Goal: Information Seeking & Learning: Learn about a topic

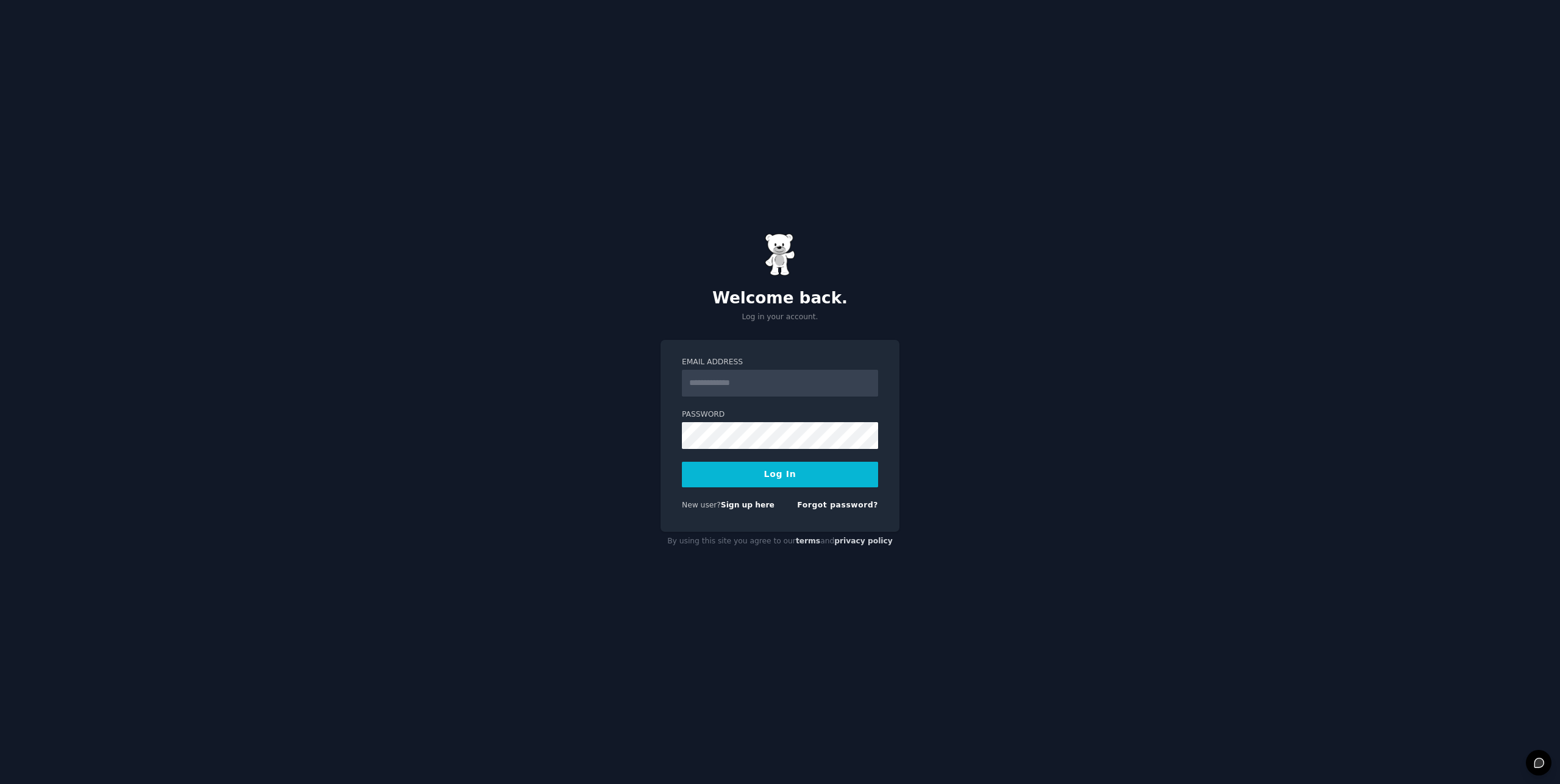
click at [724, 385] on input "Email Address" at bounding box center [780, 383] width 196 height 27
type input "**********"
click at [761, 472] on button "Log In" at bounding box center [780, 474] width 196 height 25
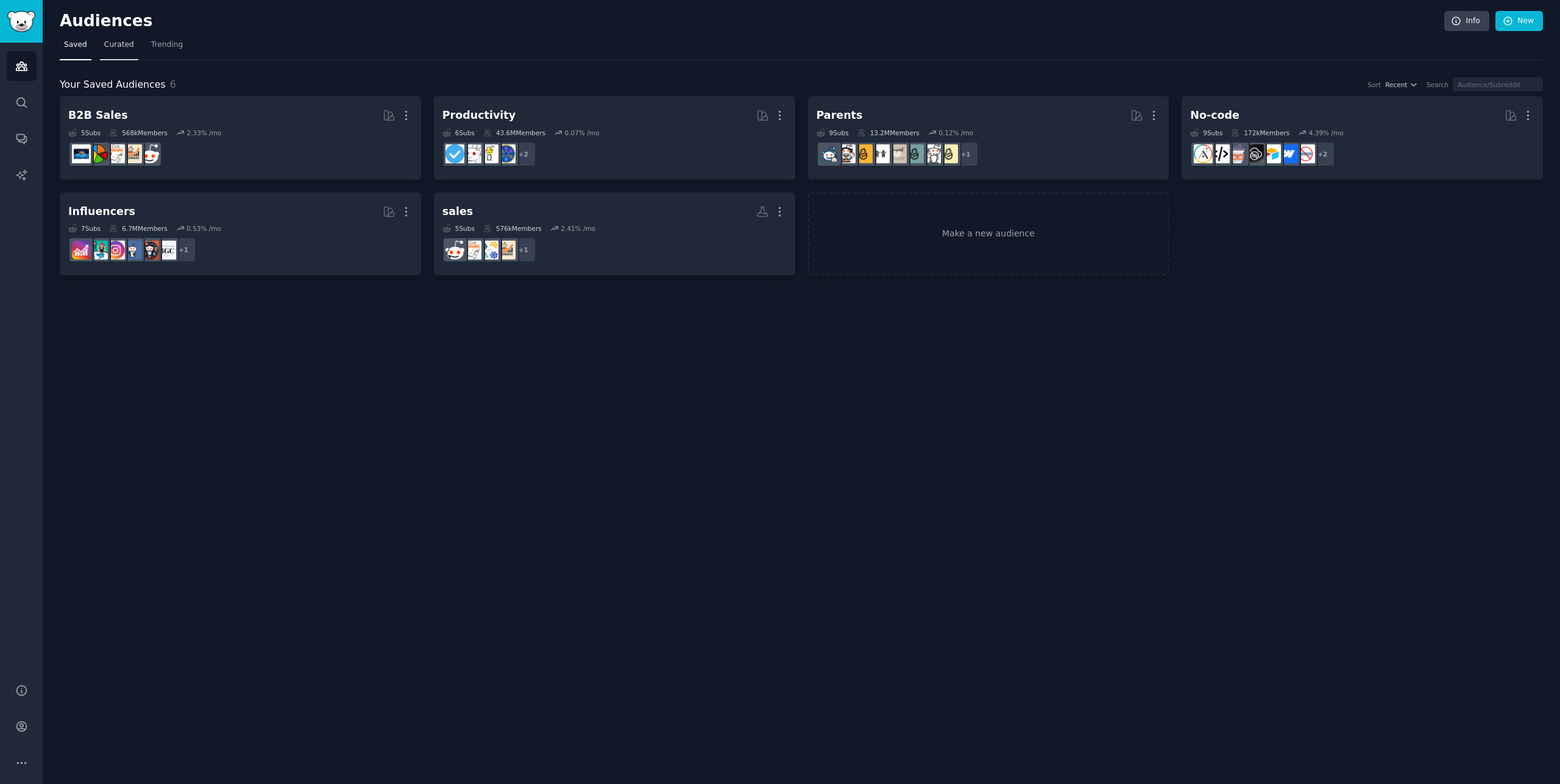
click at [110, 43] on span "Curated" at bounding box center [119, 45] width 30 height 11
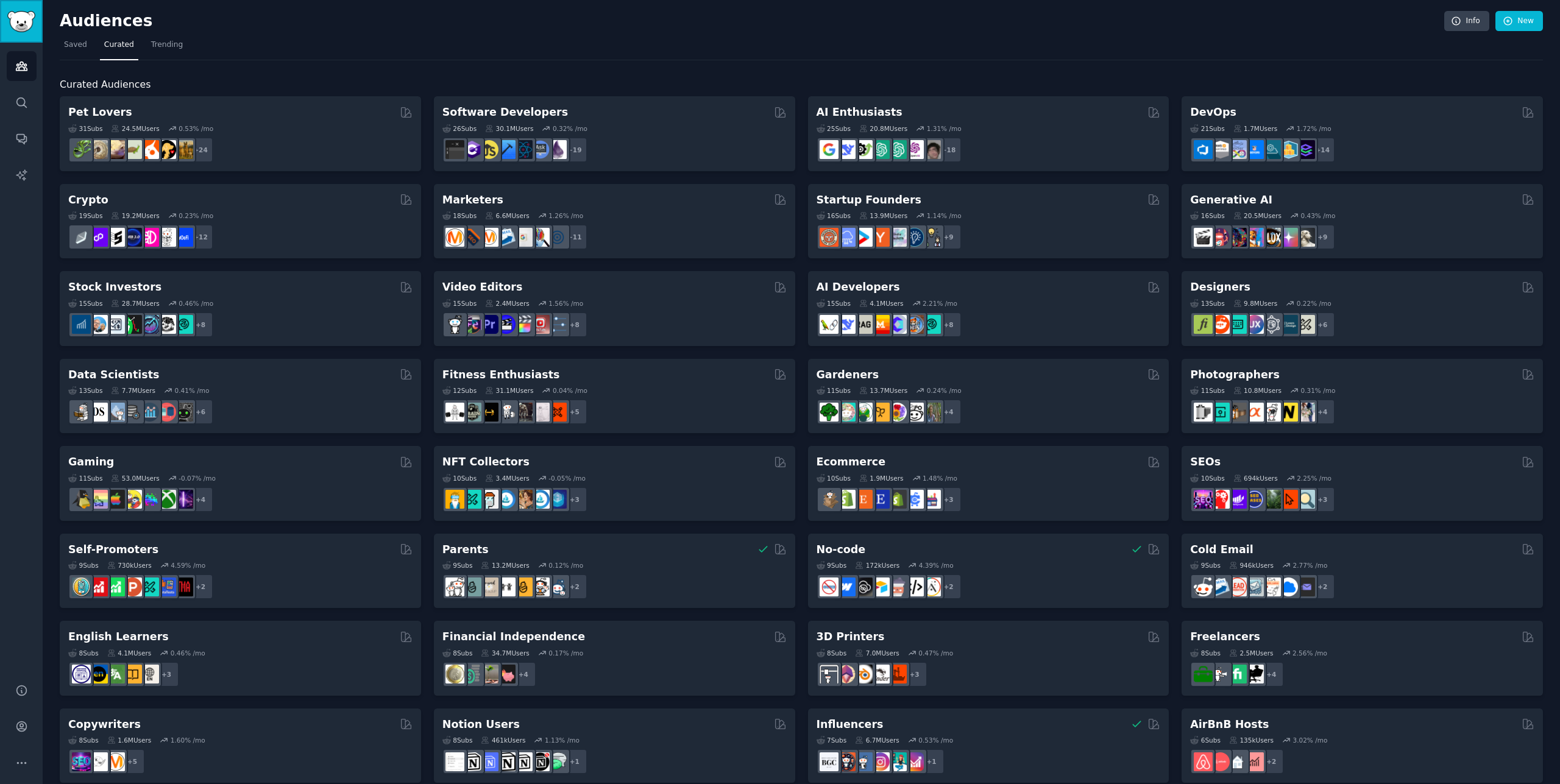
click at [19, 20] on img "Sidebar" at bounding box center [22, 22] width 28 height 22
click at [19, 105] on icon "Sidebar" at bounding box center [21, 102] width 10 height 10
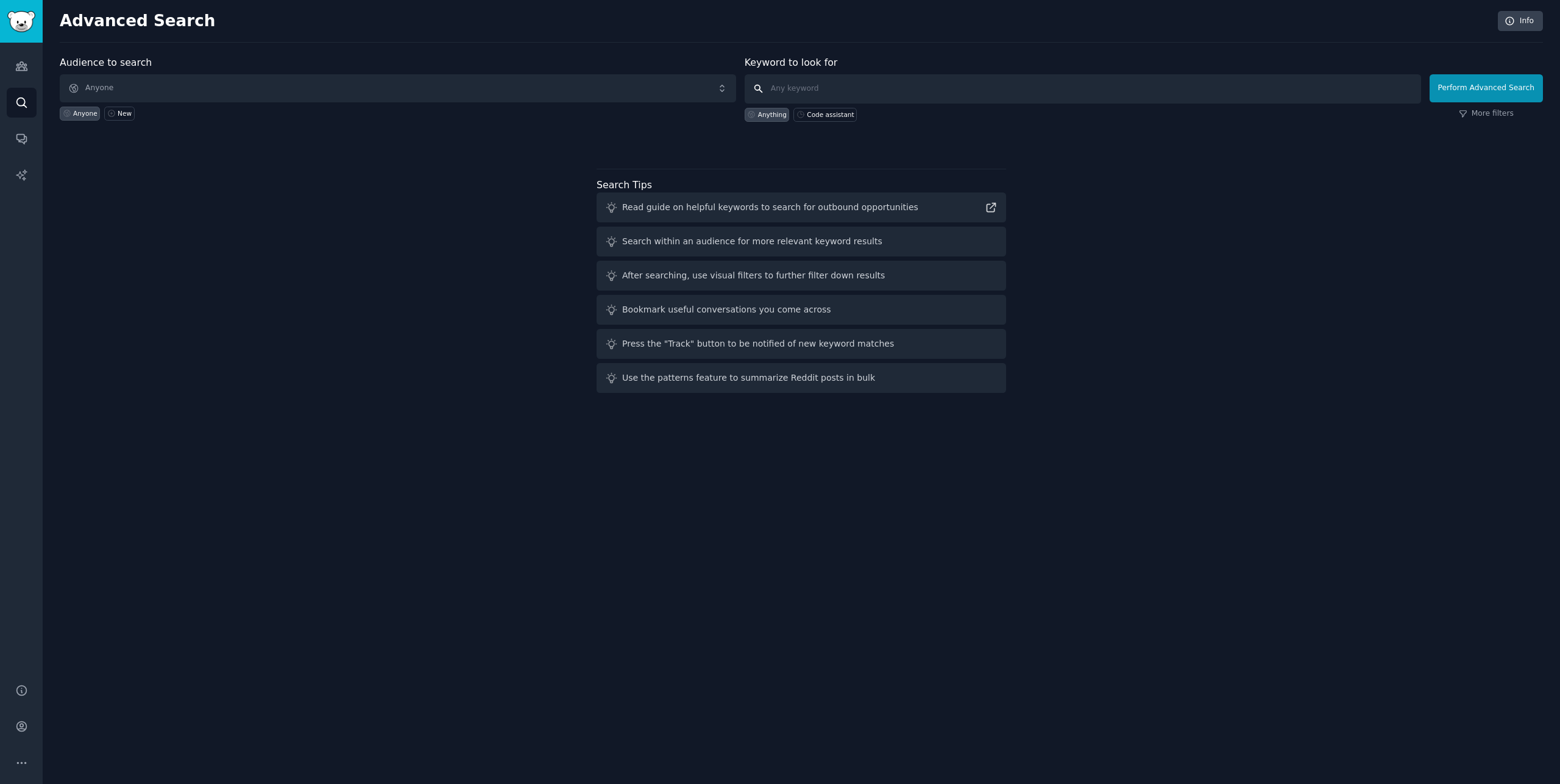
click at [817, 83] on input "text" at bounding box center [1082, 88] width 676 height 29
type input "pain"
click at [1485, 90] on button "Perform Advanced Search" at bounding box center [1486, 88] width 114 height 28
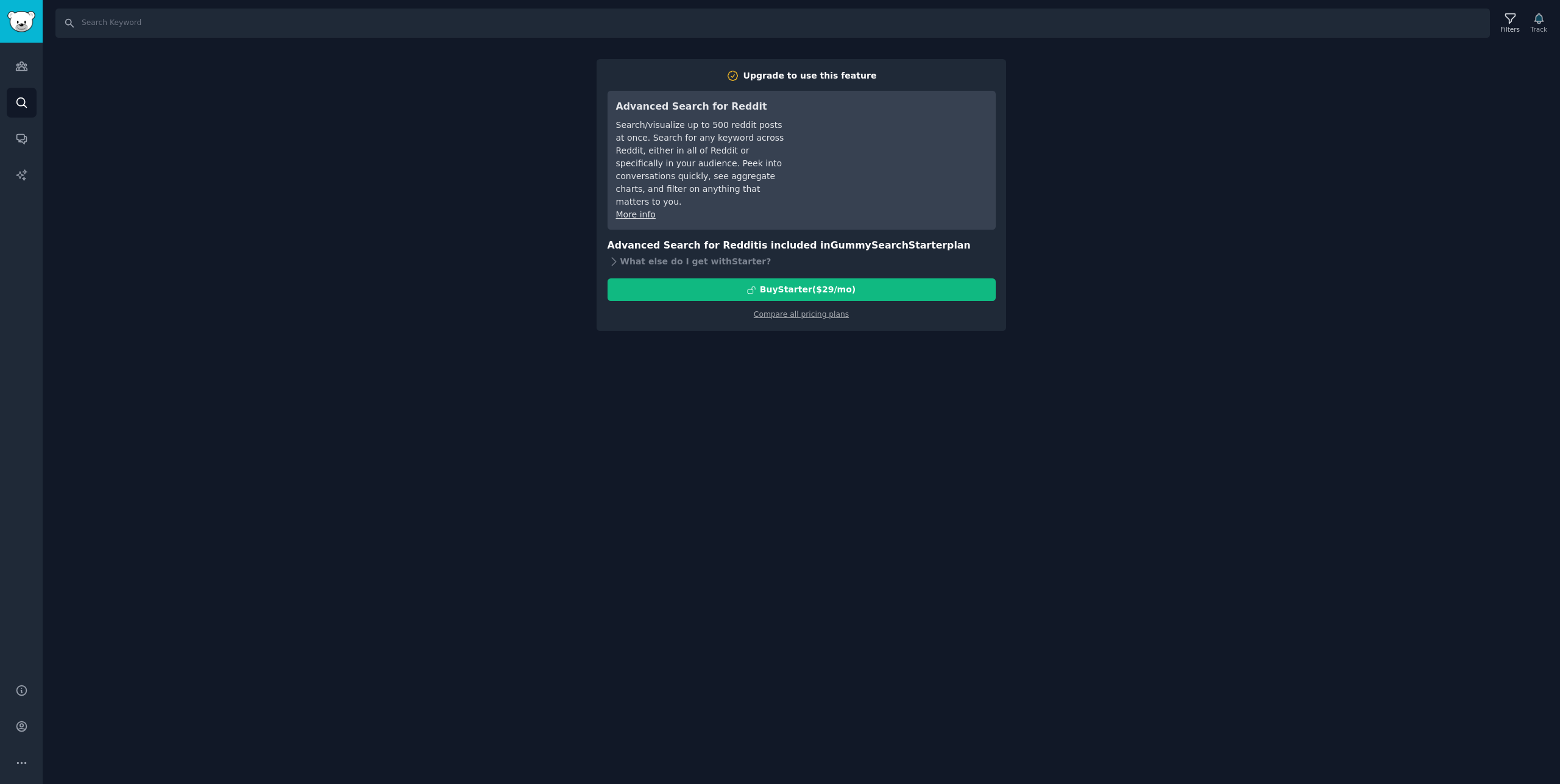
click at [358, 151] on div "Search Filters Track Upgrade to use this feature Advanced Search for Reddit Sea…" at bounding box center [801, 392] width 1517 height 784
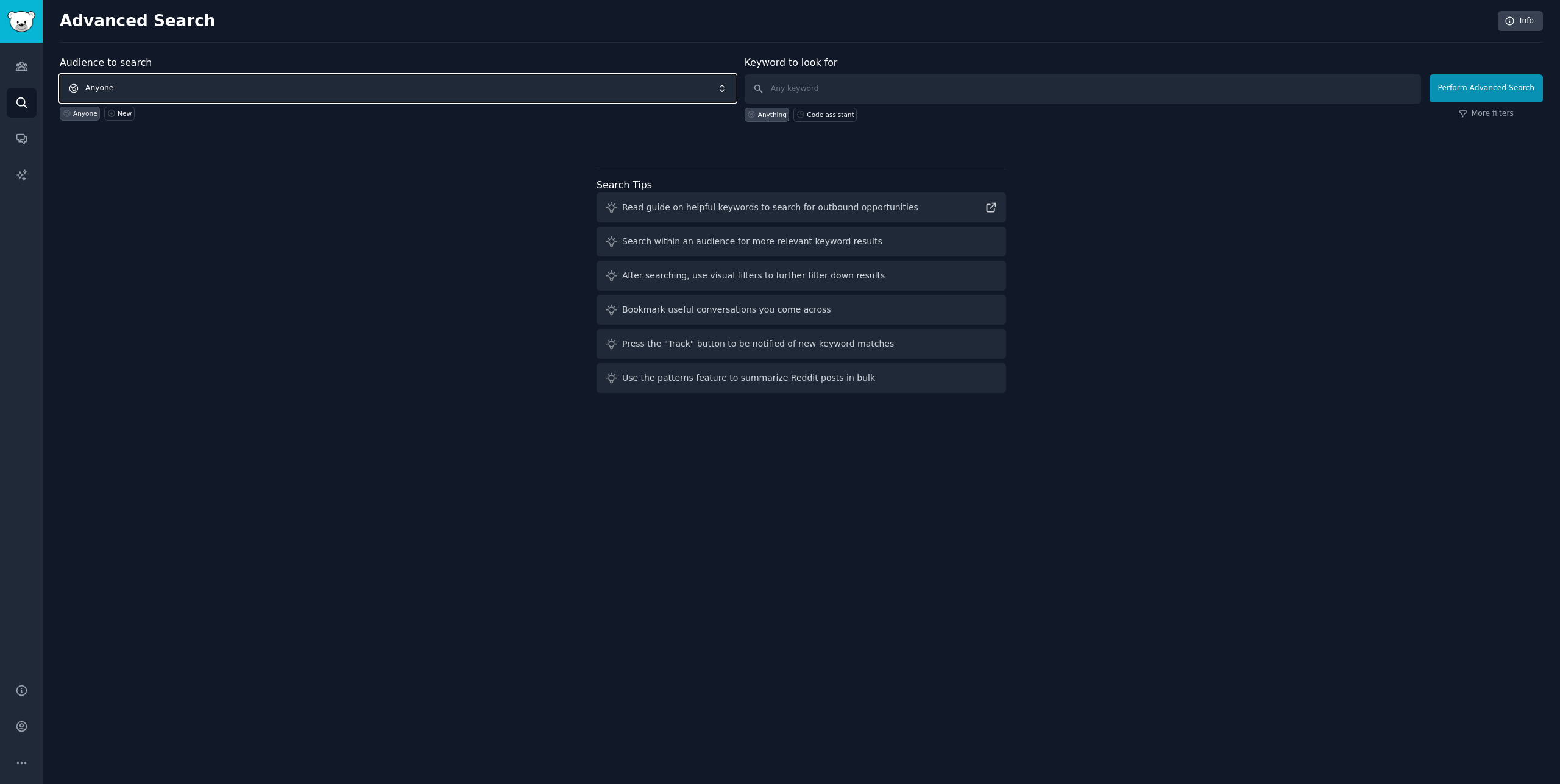
click at [120, 85] on span "Anyone" at bounding box center [397, 88] width 676 height 28
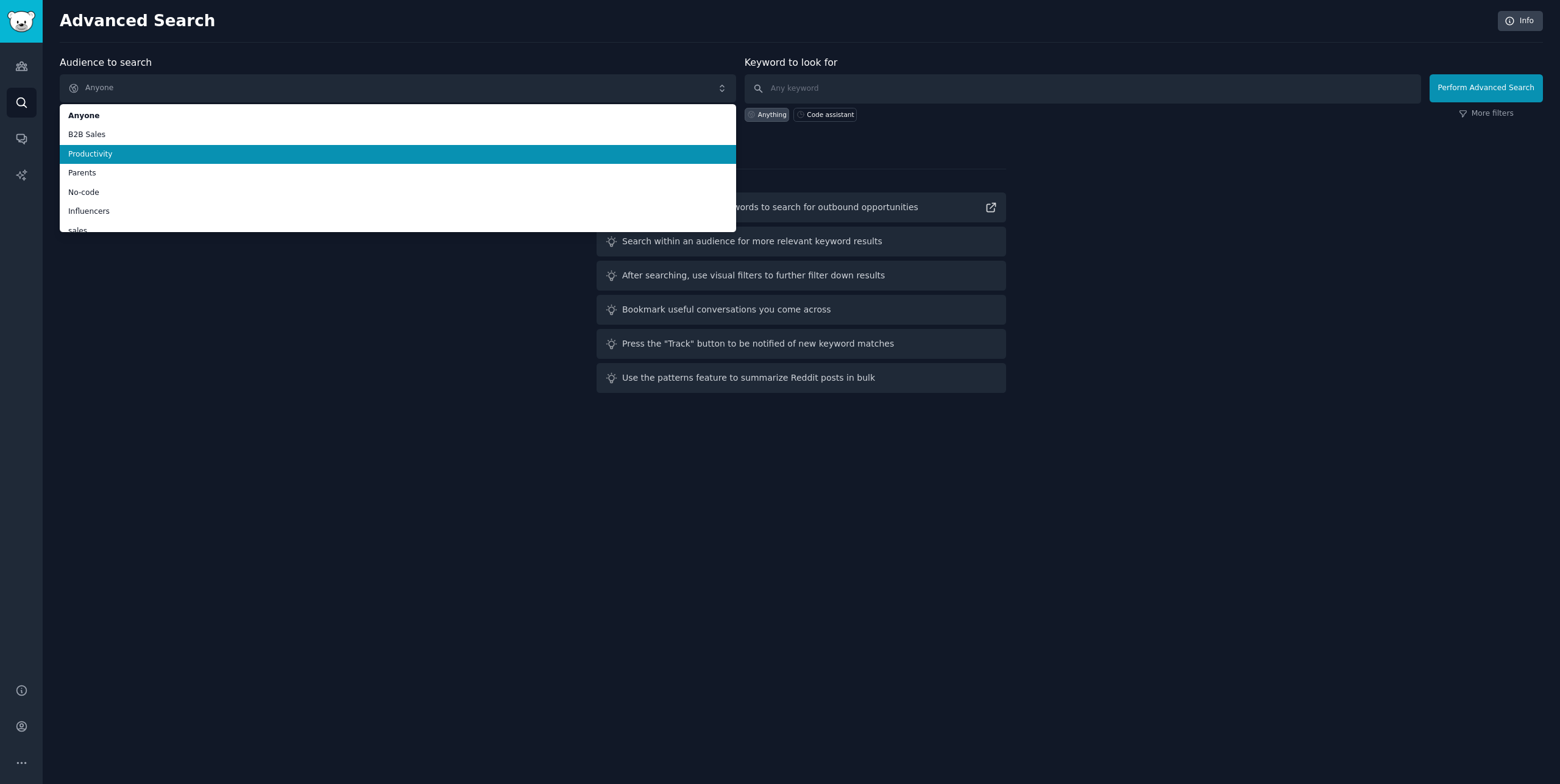
click at [128, 155] on span "Productivity" at bounding box center [398, 154] width 659 height 11
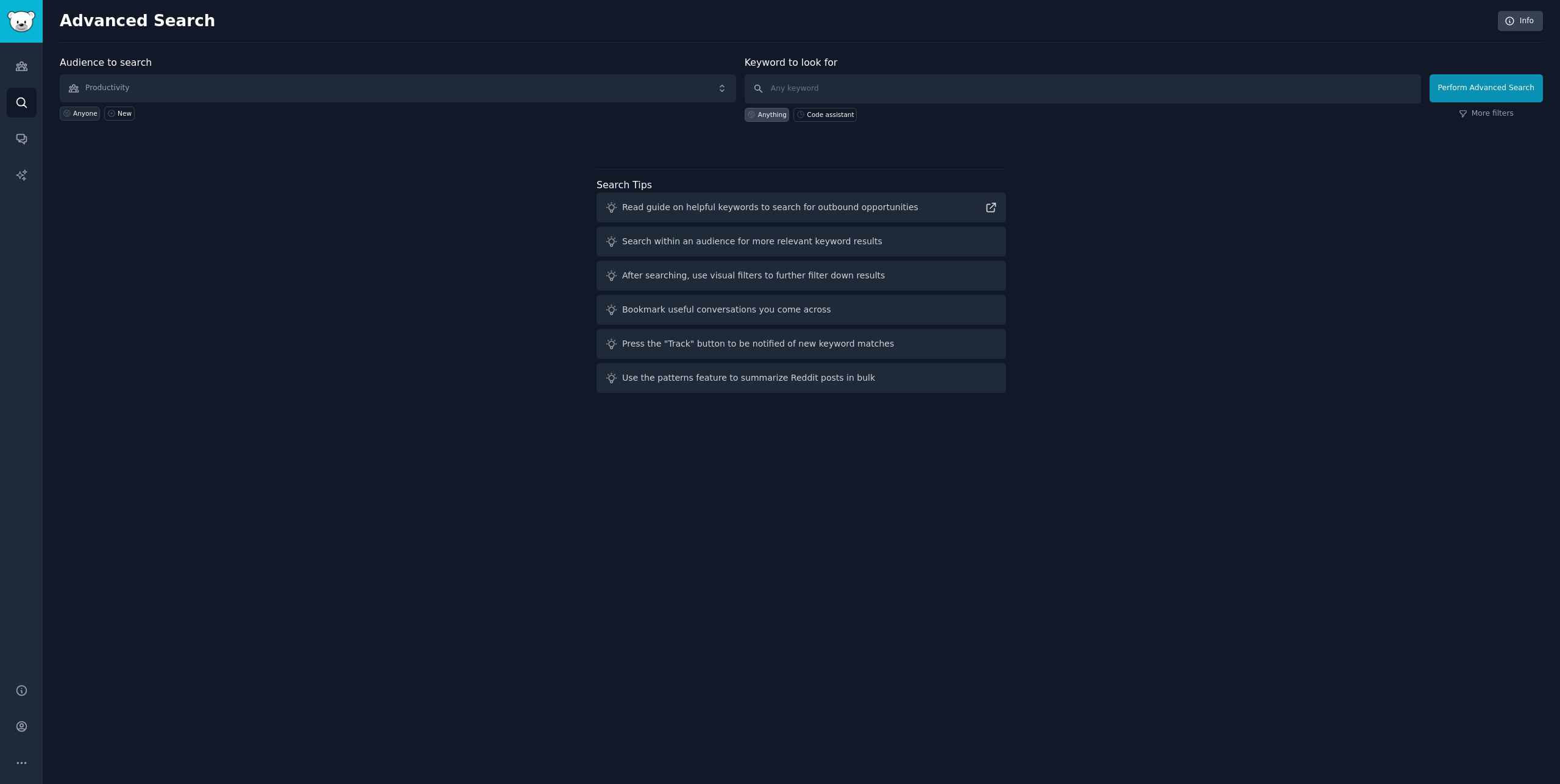
click at [87, 110] on div "Anyone" at bounding box center [85, 113] width 24 height 8
click at [114, 116] on link "New" at bounding box center [119, 113] width 30 height 14
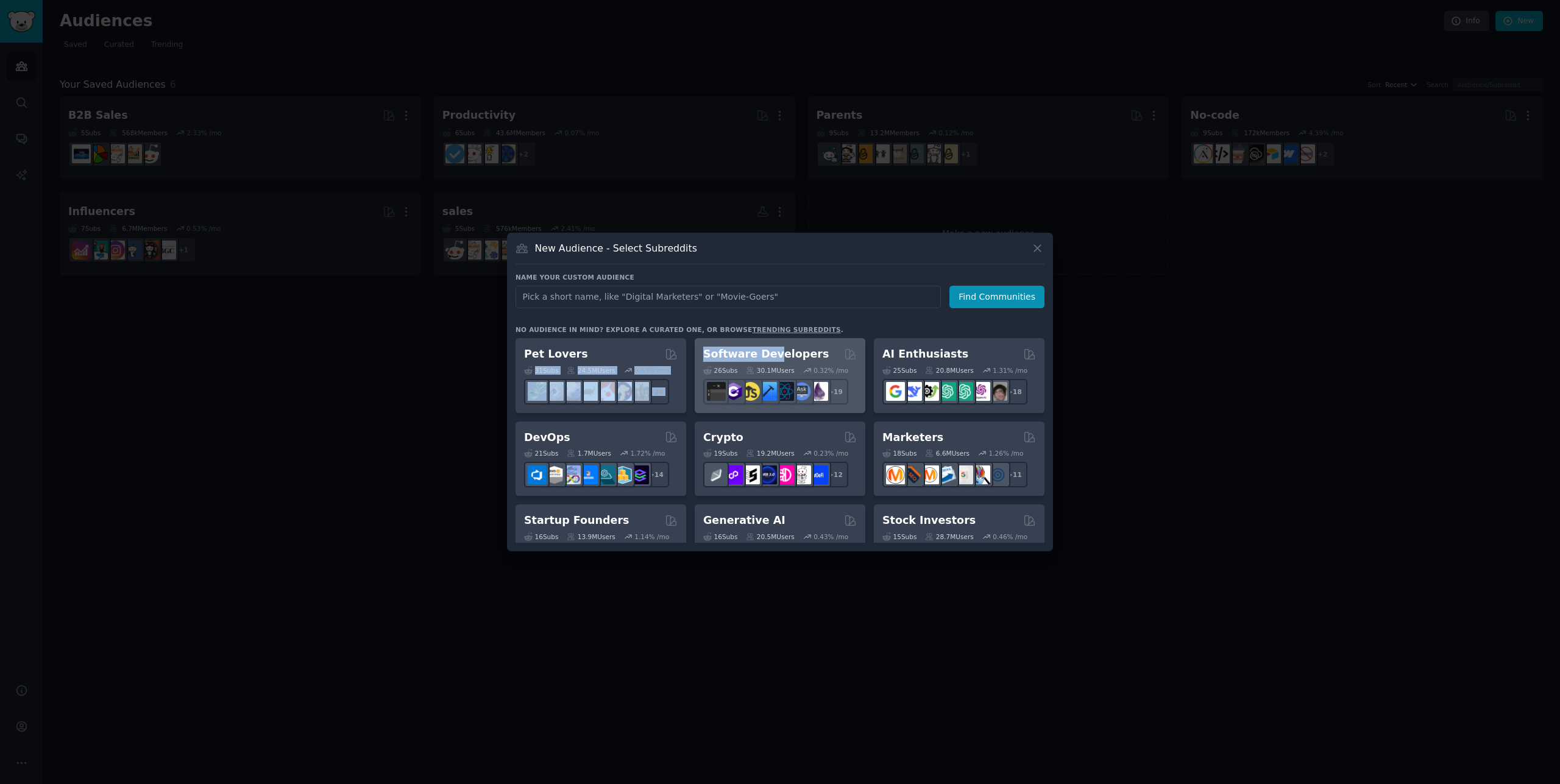
drag, startPoint x: 597, startPoint y: 349, endPoint x: 771, endPoint y: 353, distance: 174.0
click at [771, 353] on h2 "Software Developers" at bounding box center [765, 354] width 125 height 16
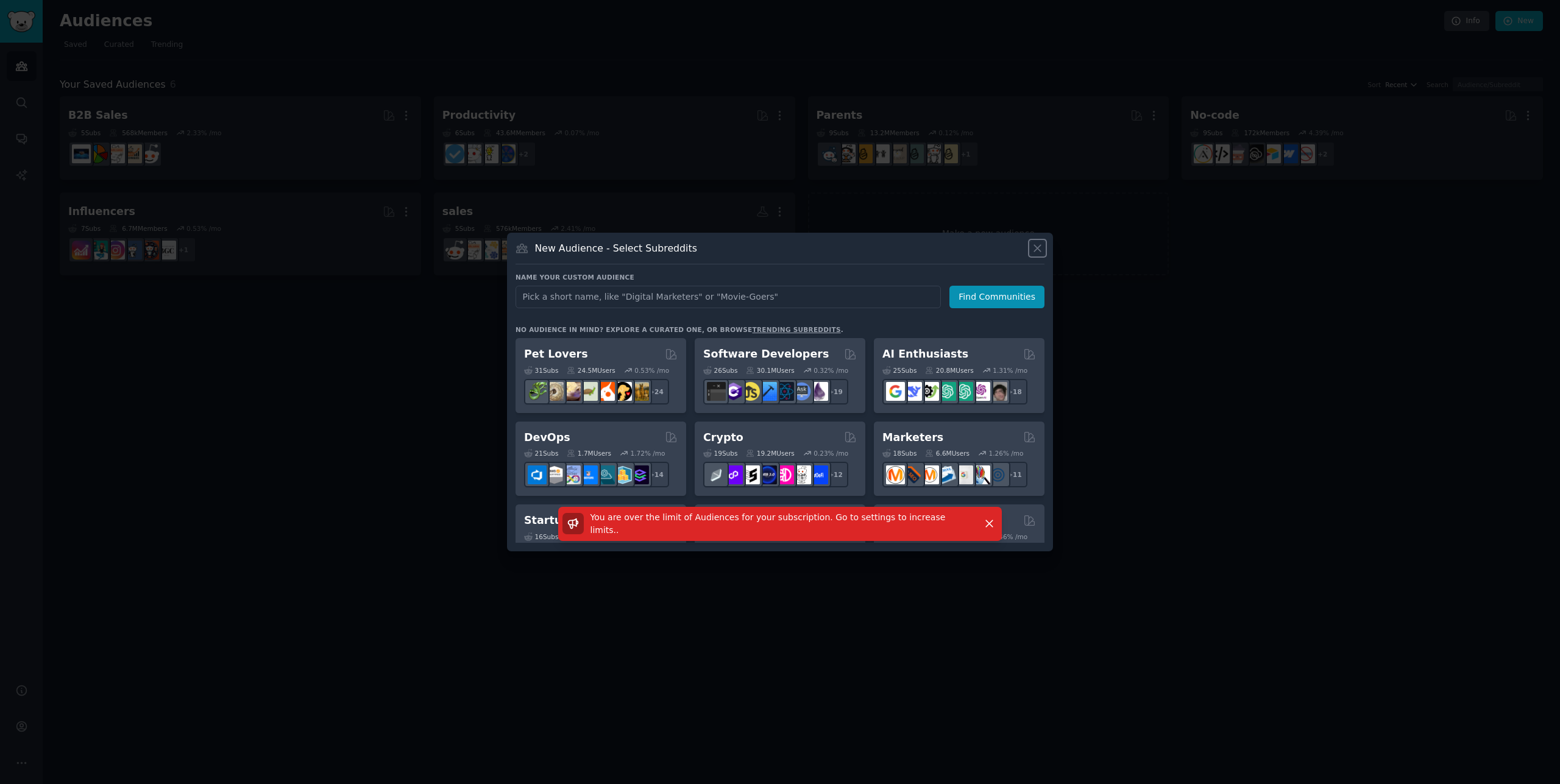
click at [1039, 250] on icon at bounding box center [1037, 248] width 7 height 7
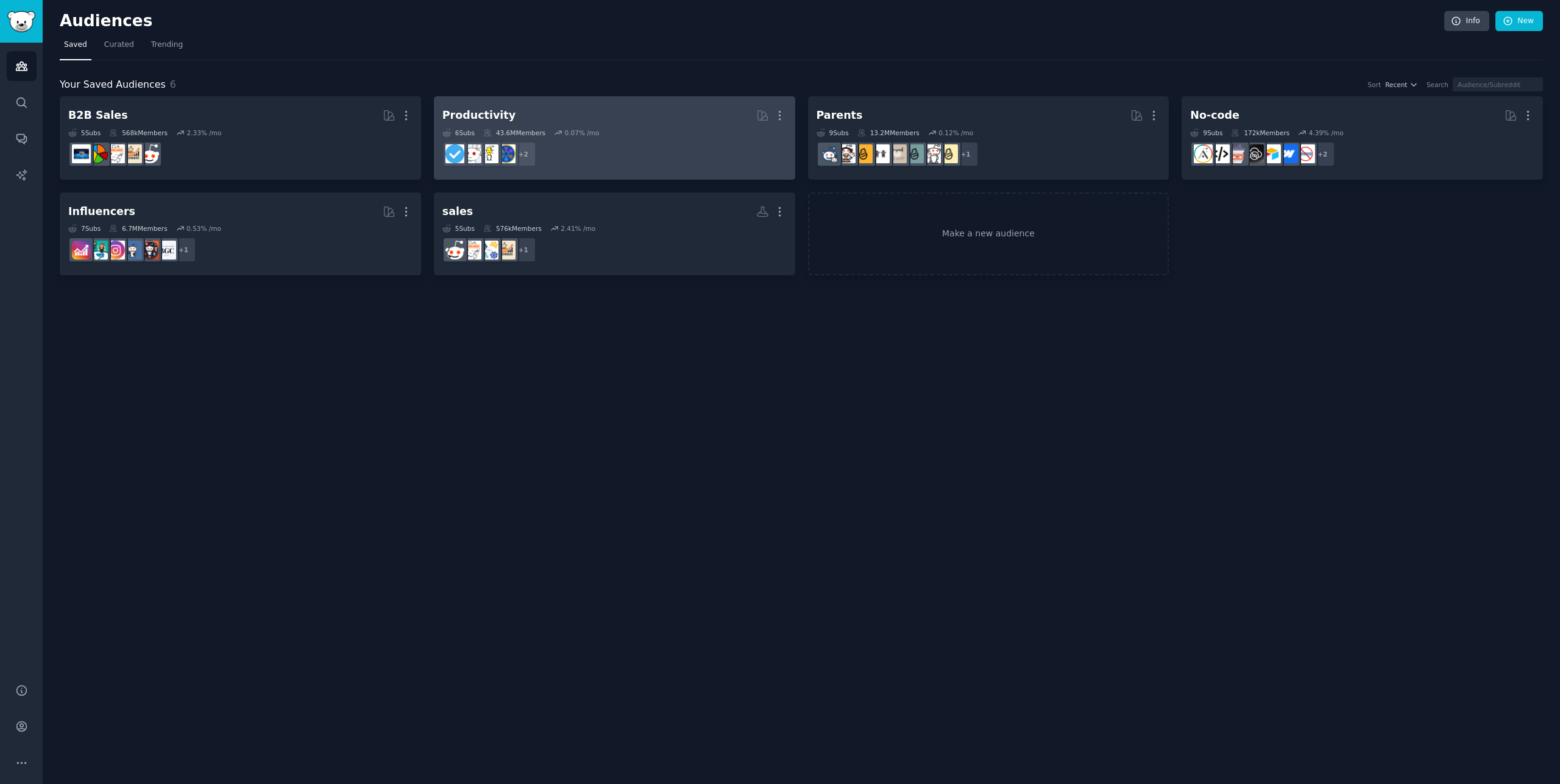
click at [487, 117] on div "Productivity" at bounding box center [479, 115] width 73 height 16
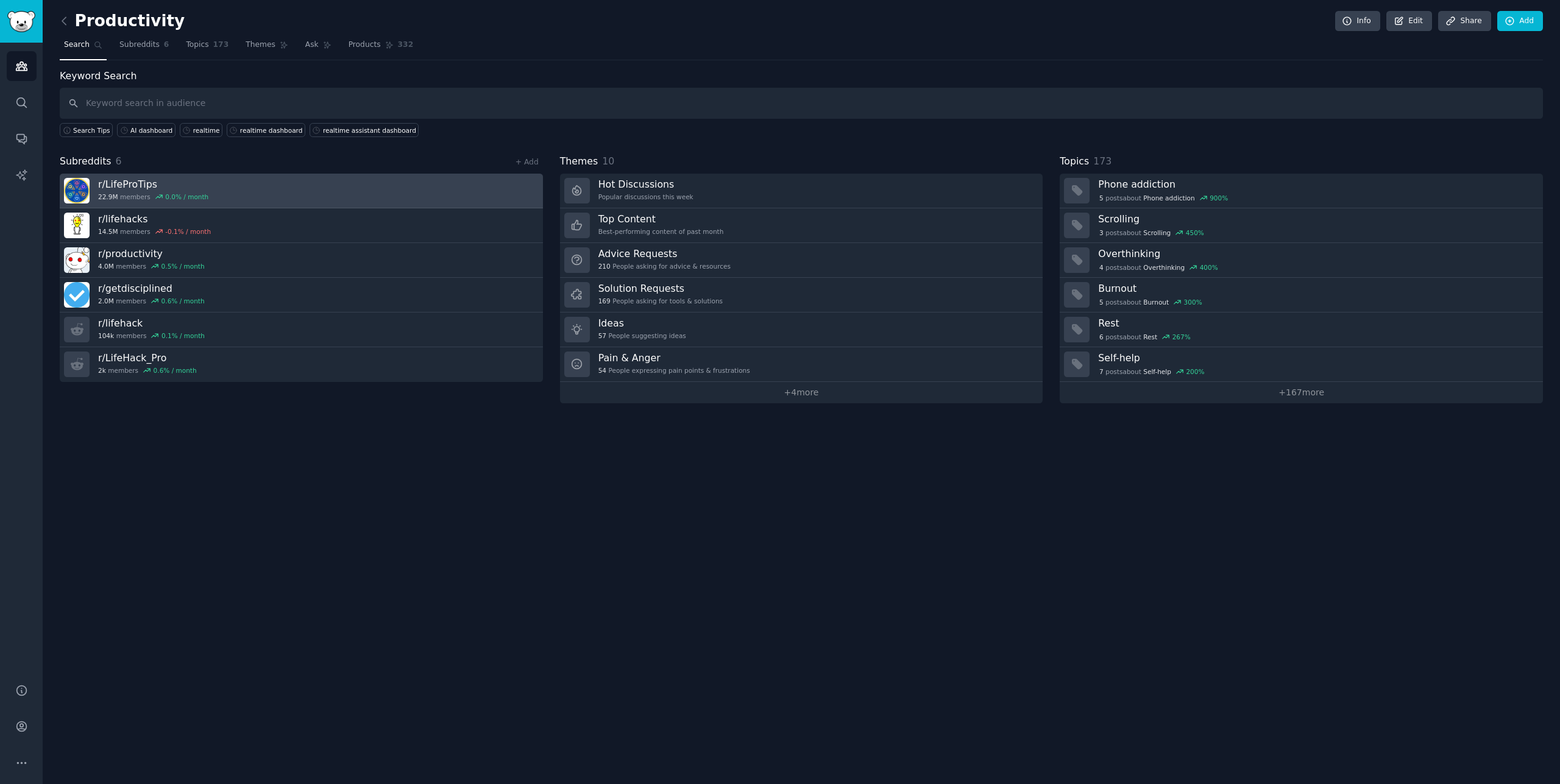
click at [172, 177] on link "r/ LifeProTips 22.9M members 0.0 % / month" at bounding box center [301, 191] width 483 height 35
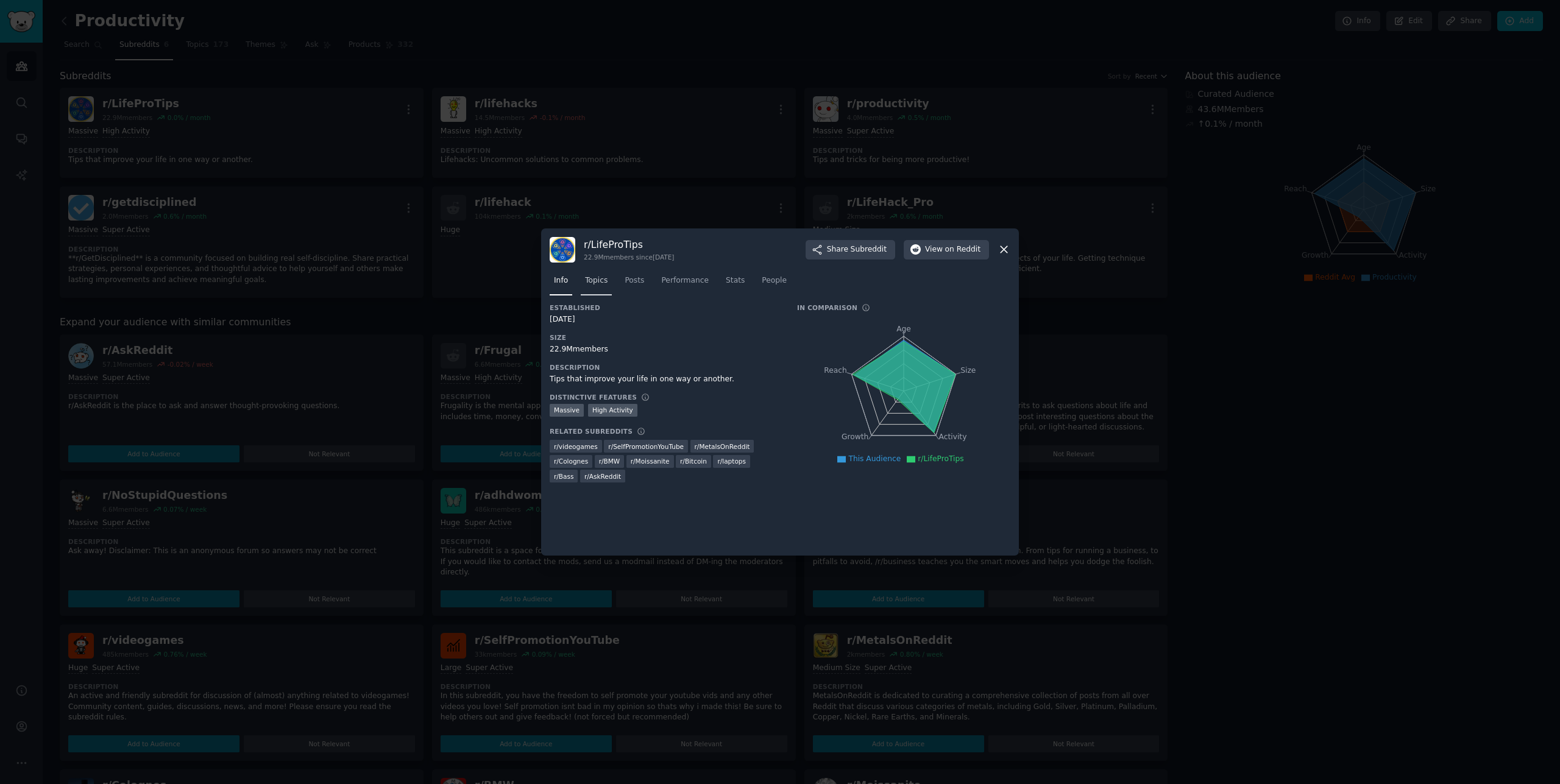
click at [597, 279] on span "Topics" at bounding box center [596, 280] width 22 height 11
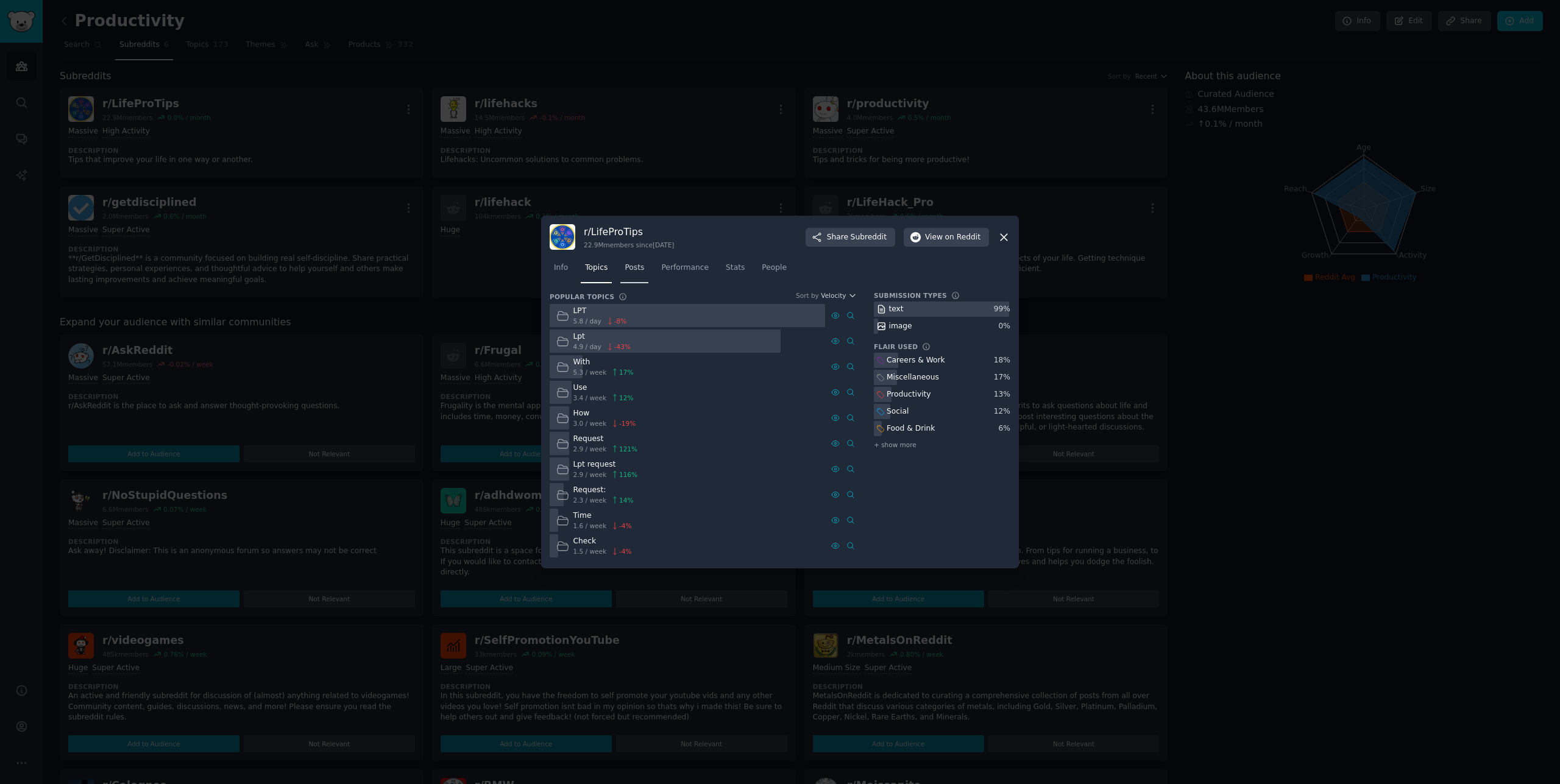
click at [632, 271] on span "Posts" at bounding box center [635, 268] width 19 height 11
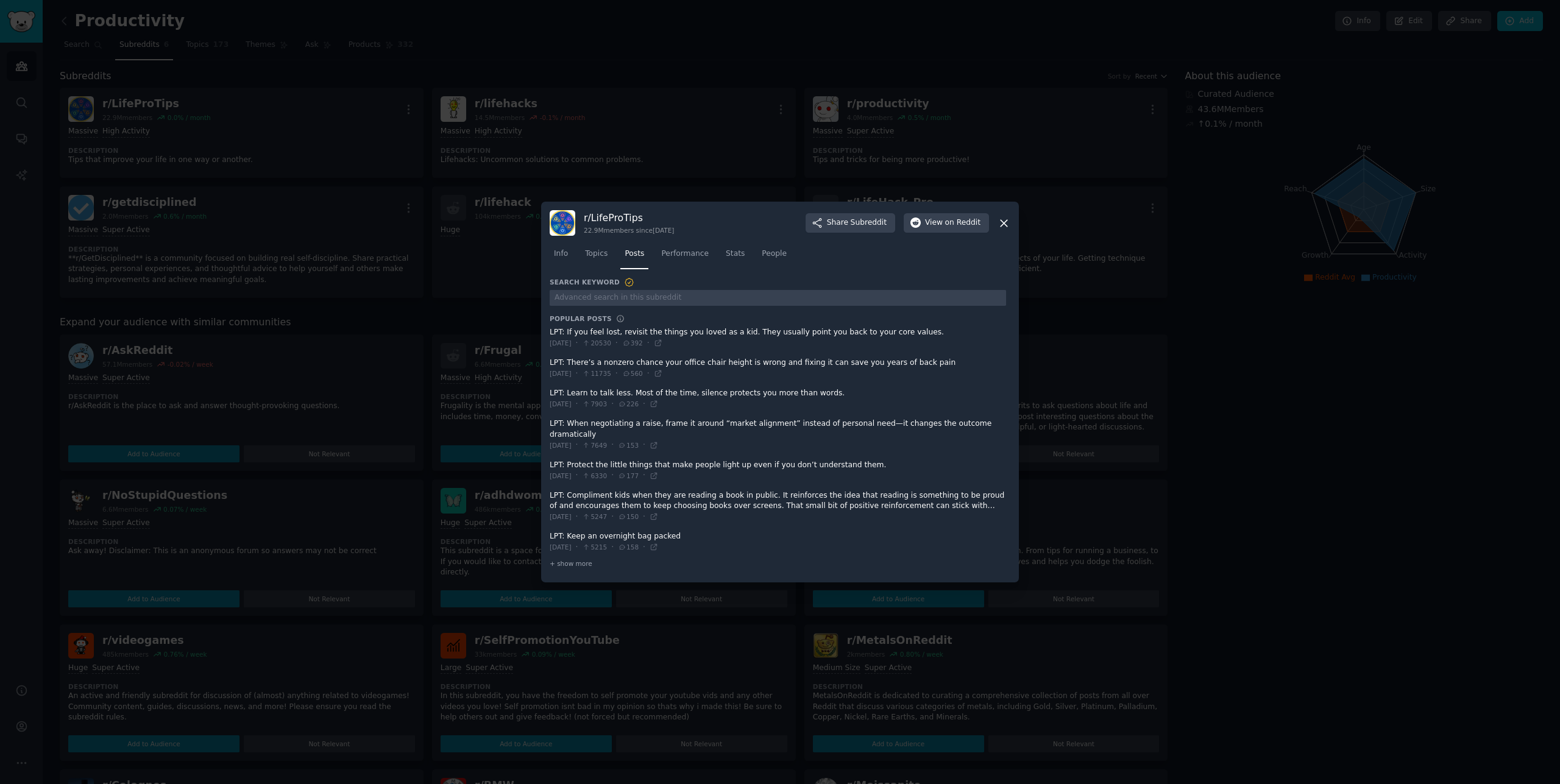
click at [659, 340] on span at bounding box center [778, 337] width 456 height 30
click at [597, 302] on input "text" at bounding box center [778, 298] width 456 height 16
click at [1006, 230] on icon at bounding box center [1003, 223] width 13 height 13
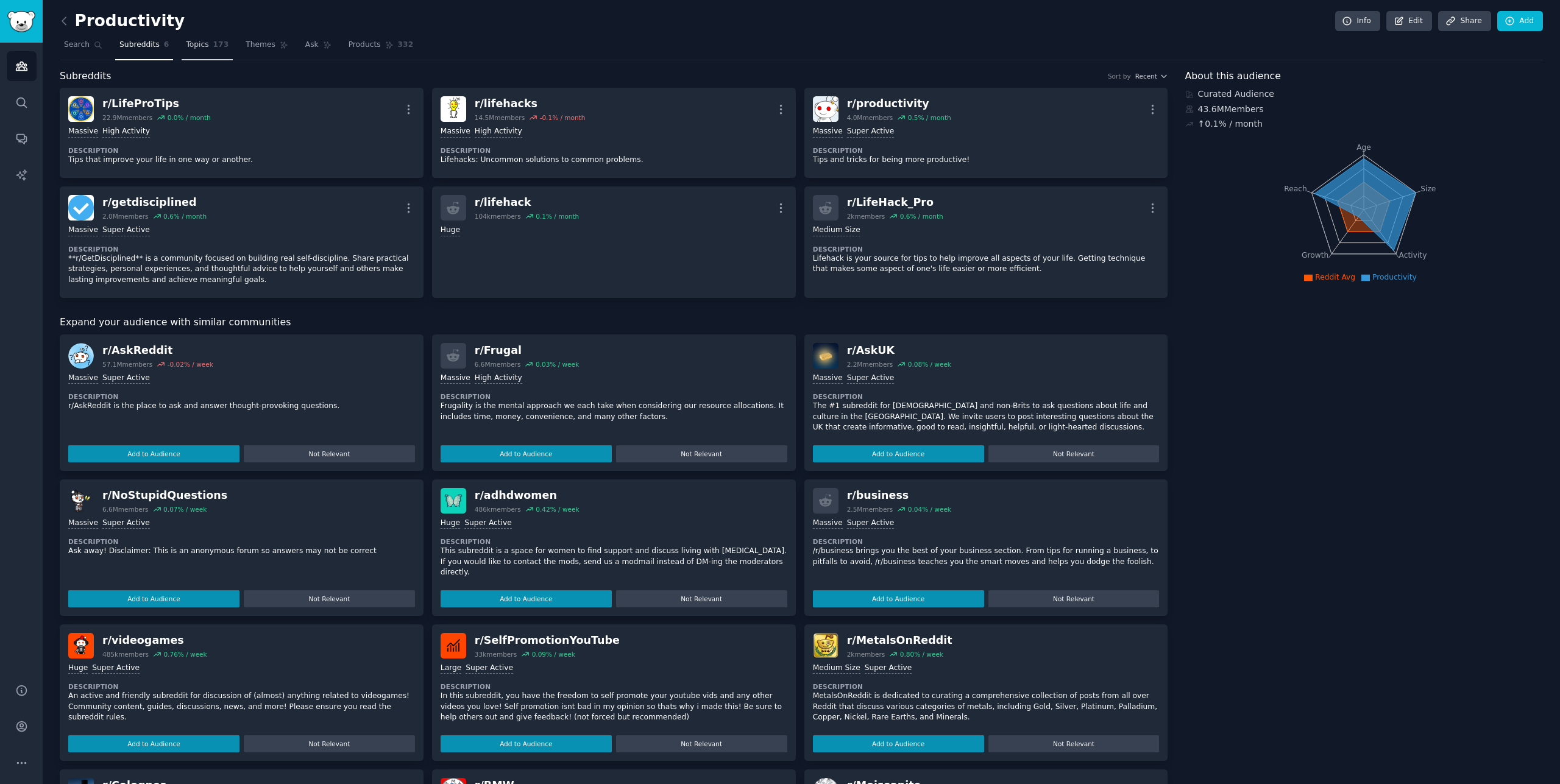
click at [186, 50] on link "Topics 173" at bounding box center [207, 48] width 51 height 25
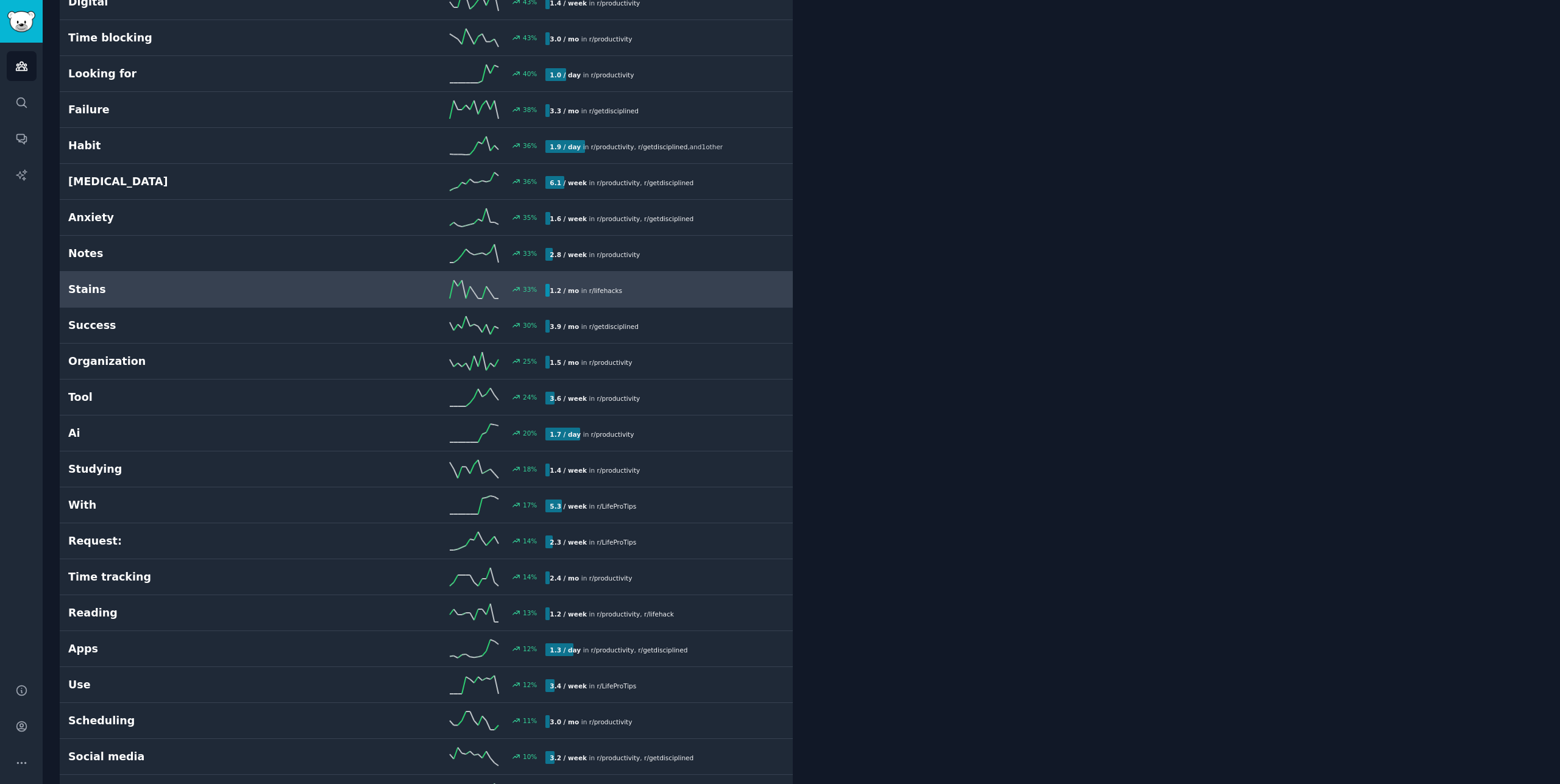
scroll to position [1754, 0]
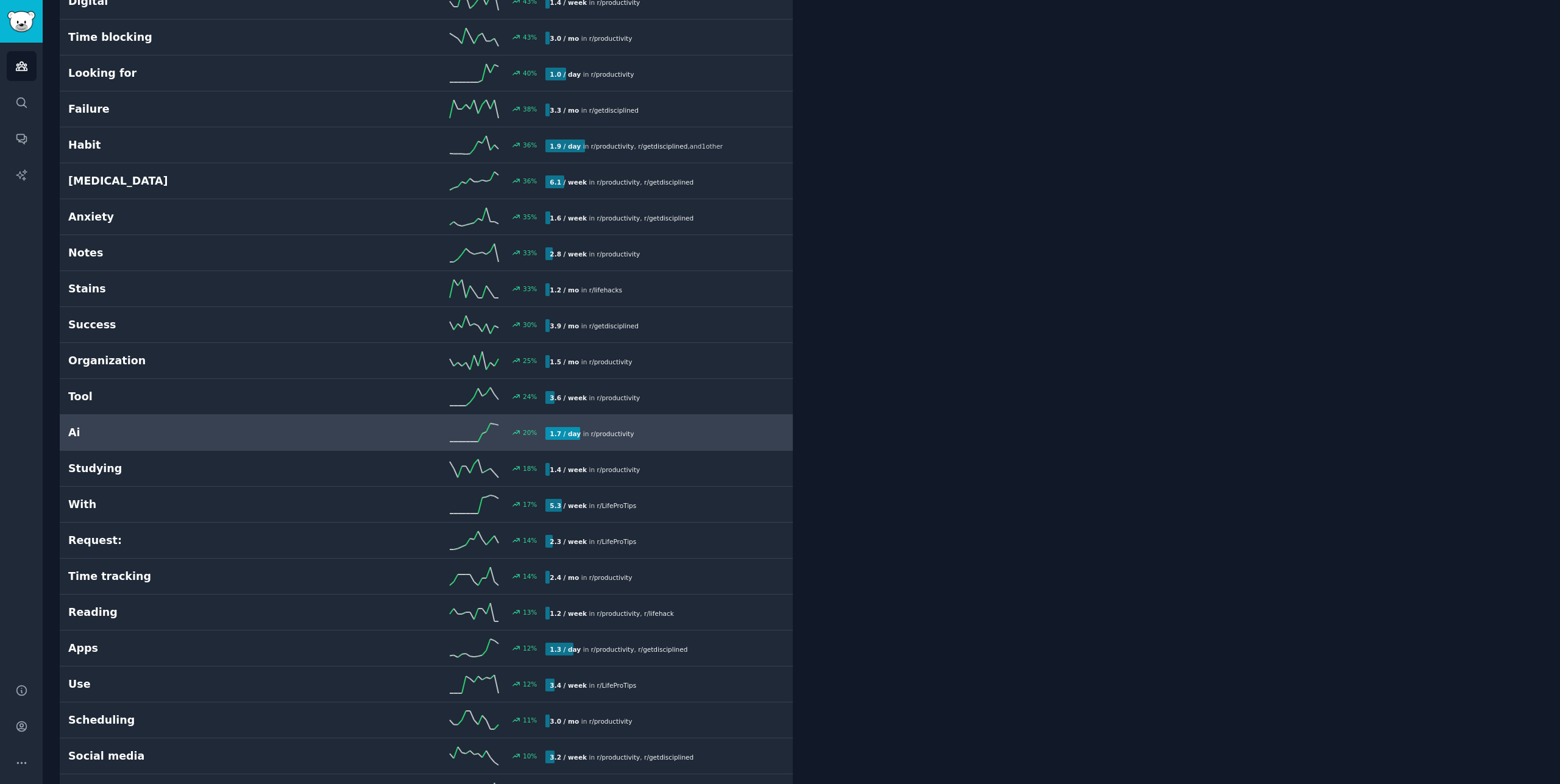
click at [482, 433] on line at bounding box center [485, 432] width 4 height 1
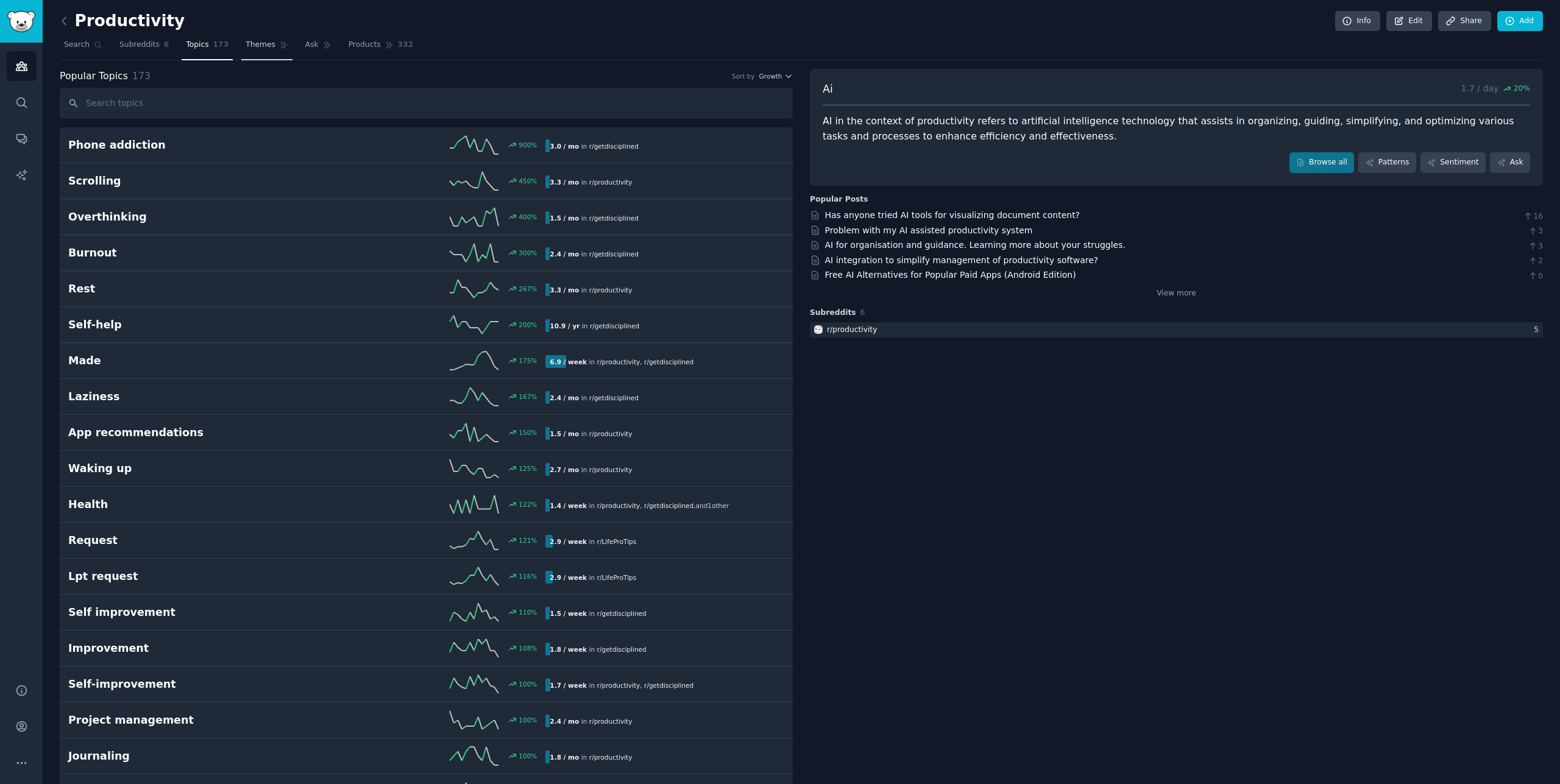
click at [246, 47] on span "Themes" at bounding box center [260, 45] width 30 height 11
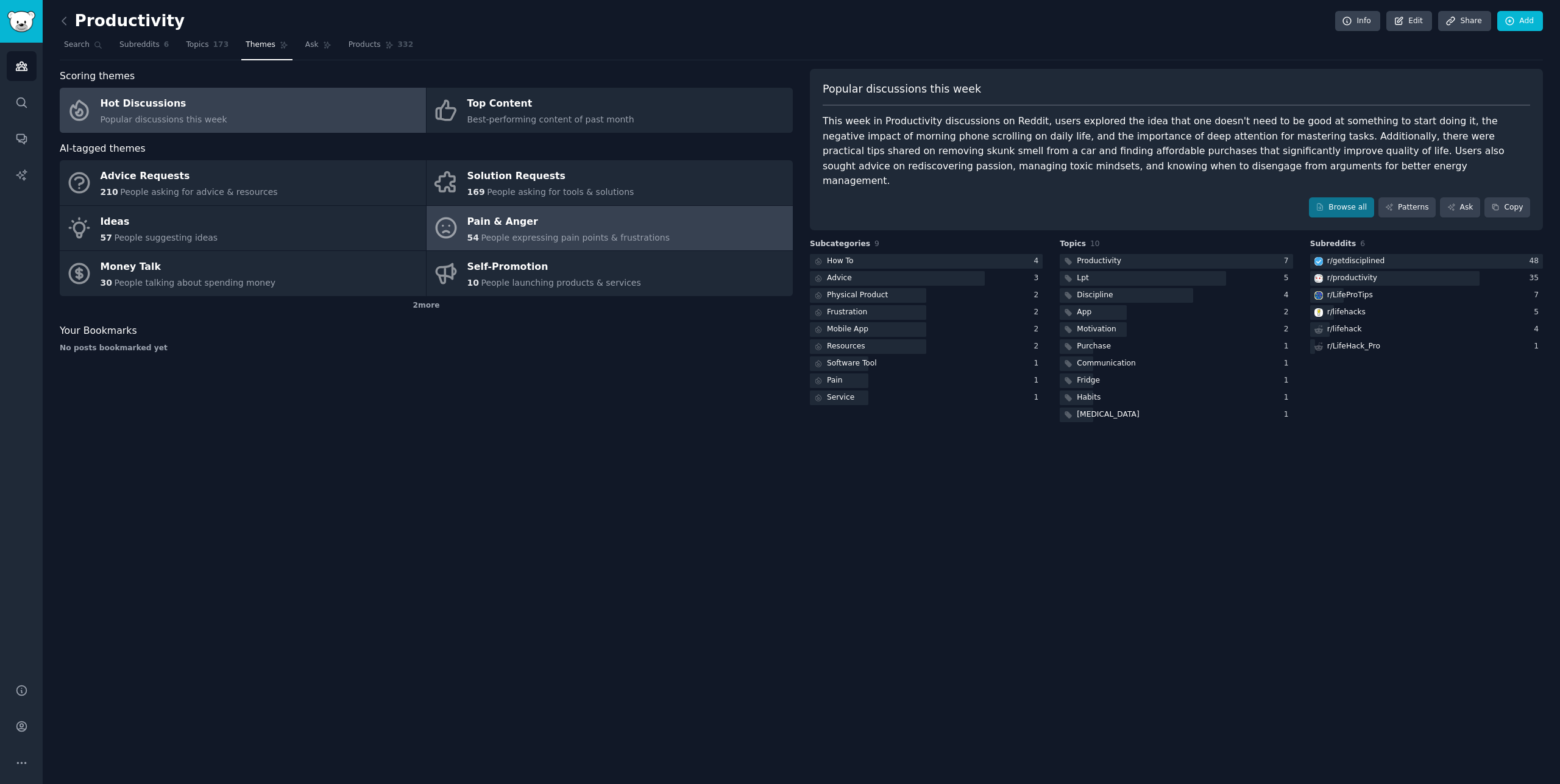
click at [578, 219] on div "Pain & Anger" at bounding box center [568, 222] width 203 height 19
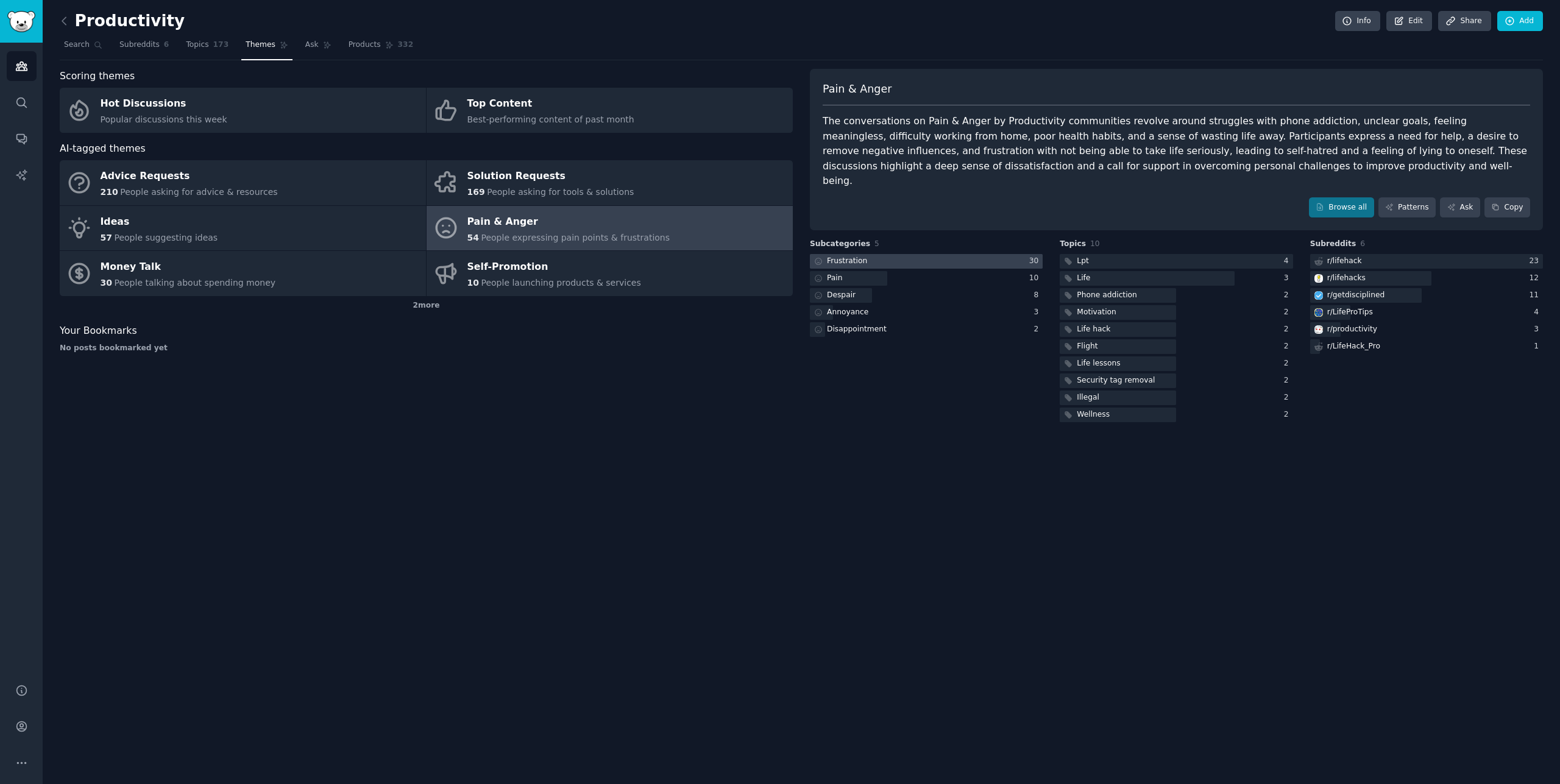
click at [994, 254] on div at bounding box center [926, 261] width 233 height 16
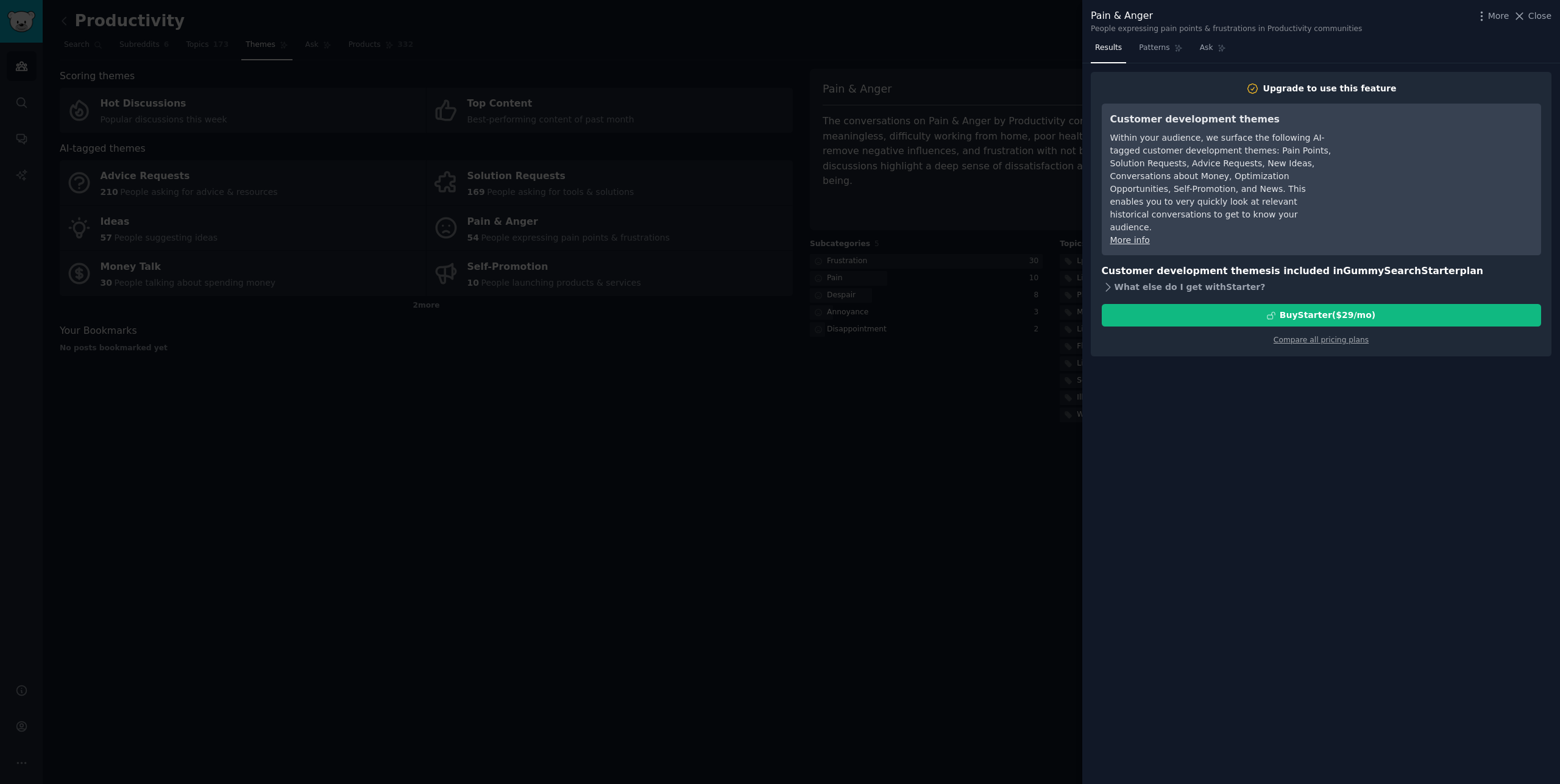
click at [1106, 281] on icon at bounding box center [1107, 287] width 13 height 13
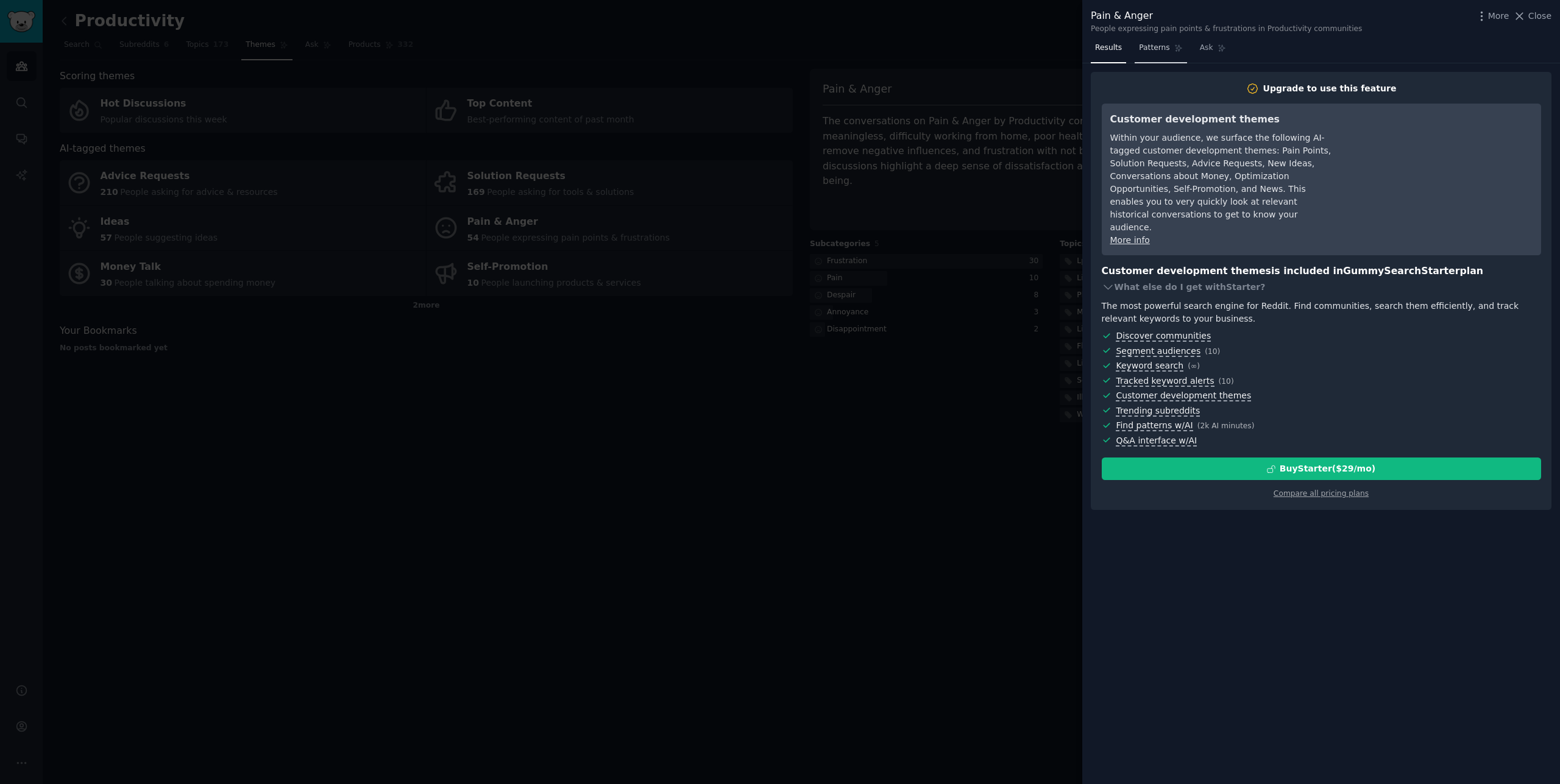
click at [1158, 53] on span "Patterns" at bounding box center [1154, 47] width 30 height 11
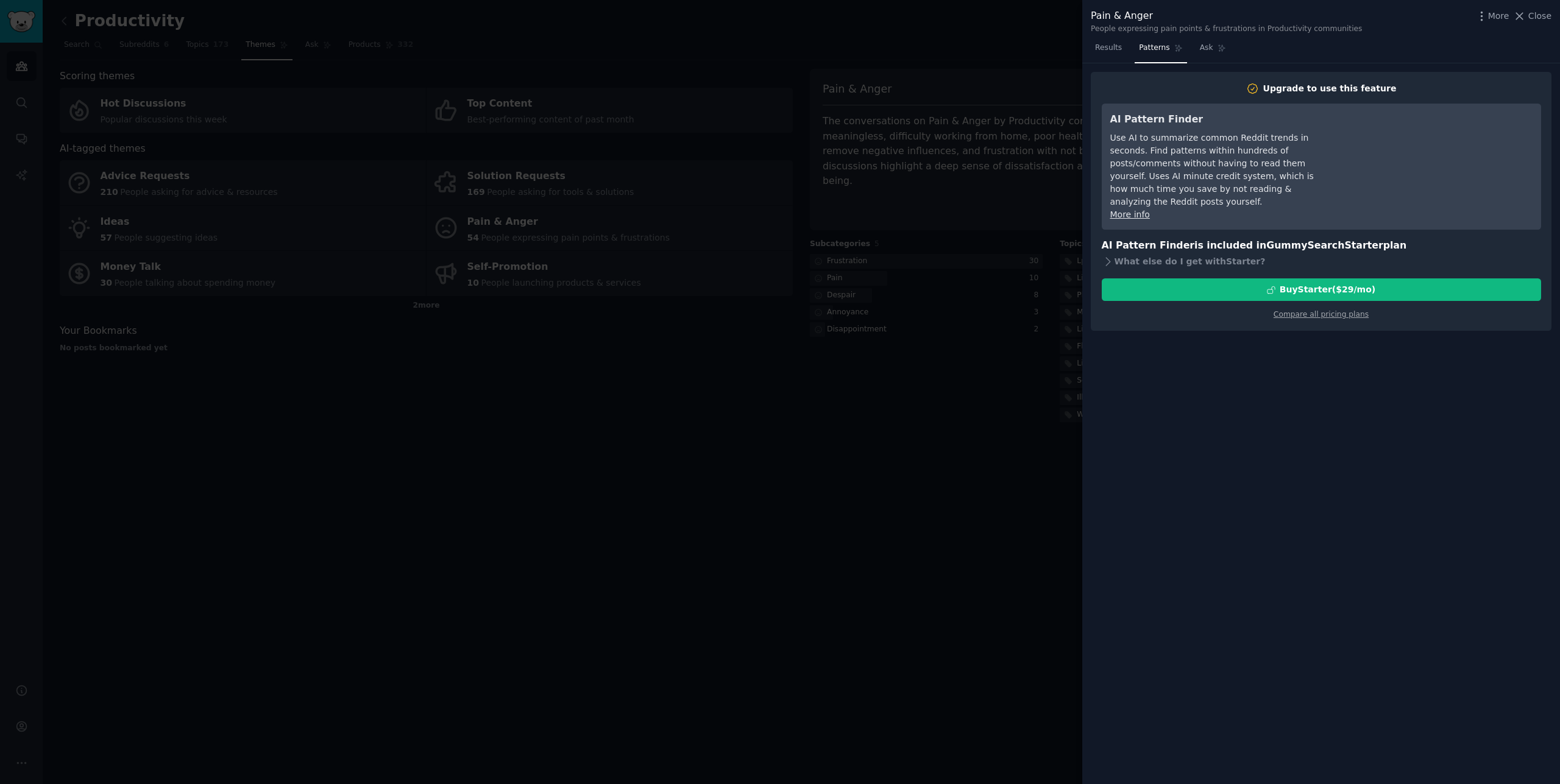
click at [1231, 46] on div "Results Patterns Ask" at bounding box center [1321, 51] width 478 height 25
click at [1203, 49] on span "Ask" at bounding box center [1207, 47] width 13 height 11
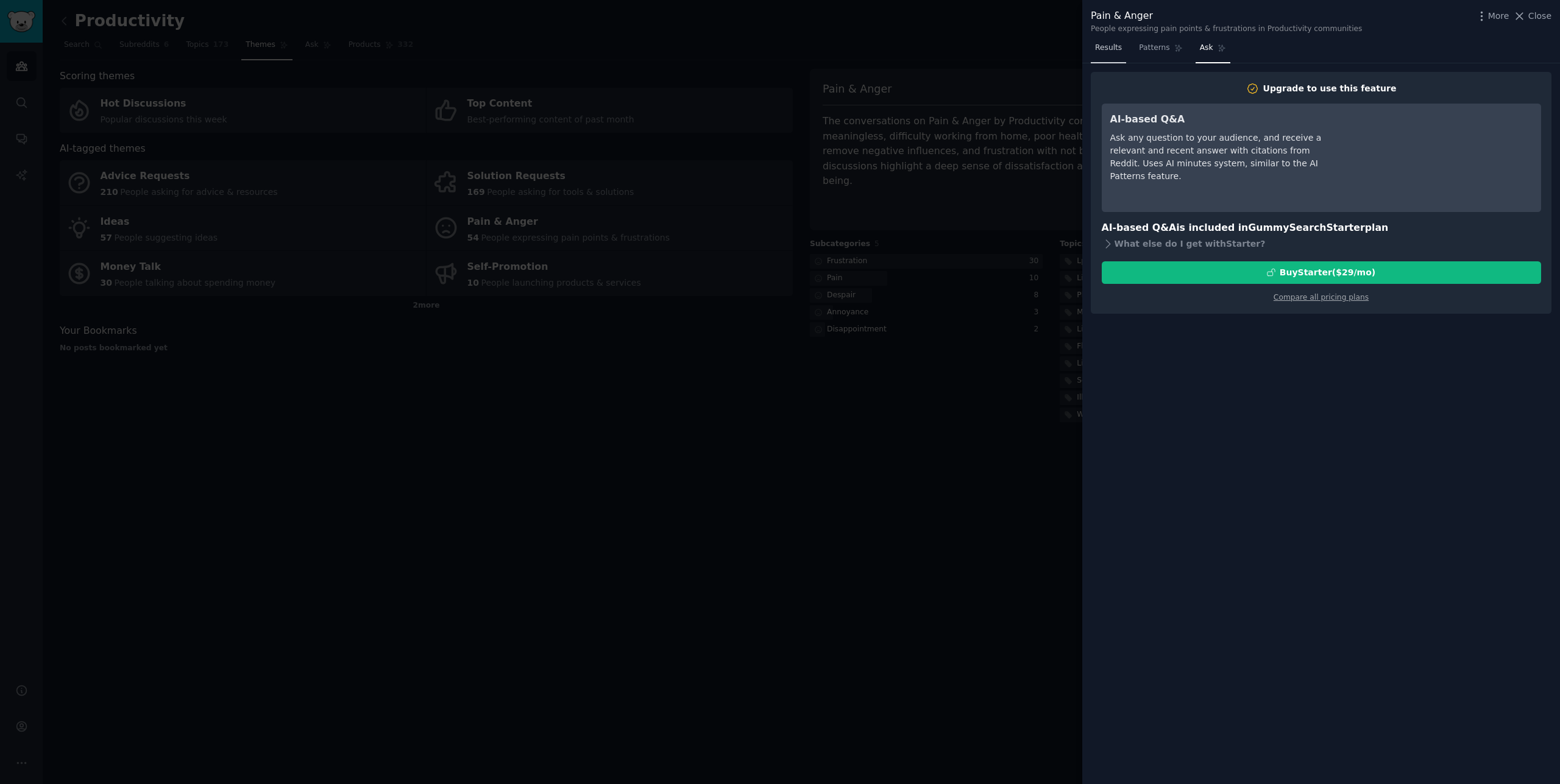
click at [1112, 53] on span "Results" at bounding box center [1108, 47] width 27 height 11
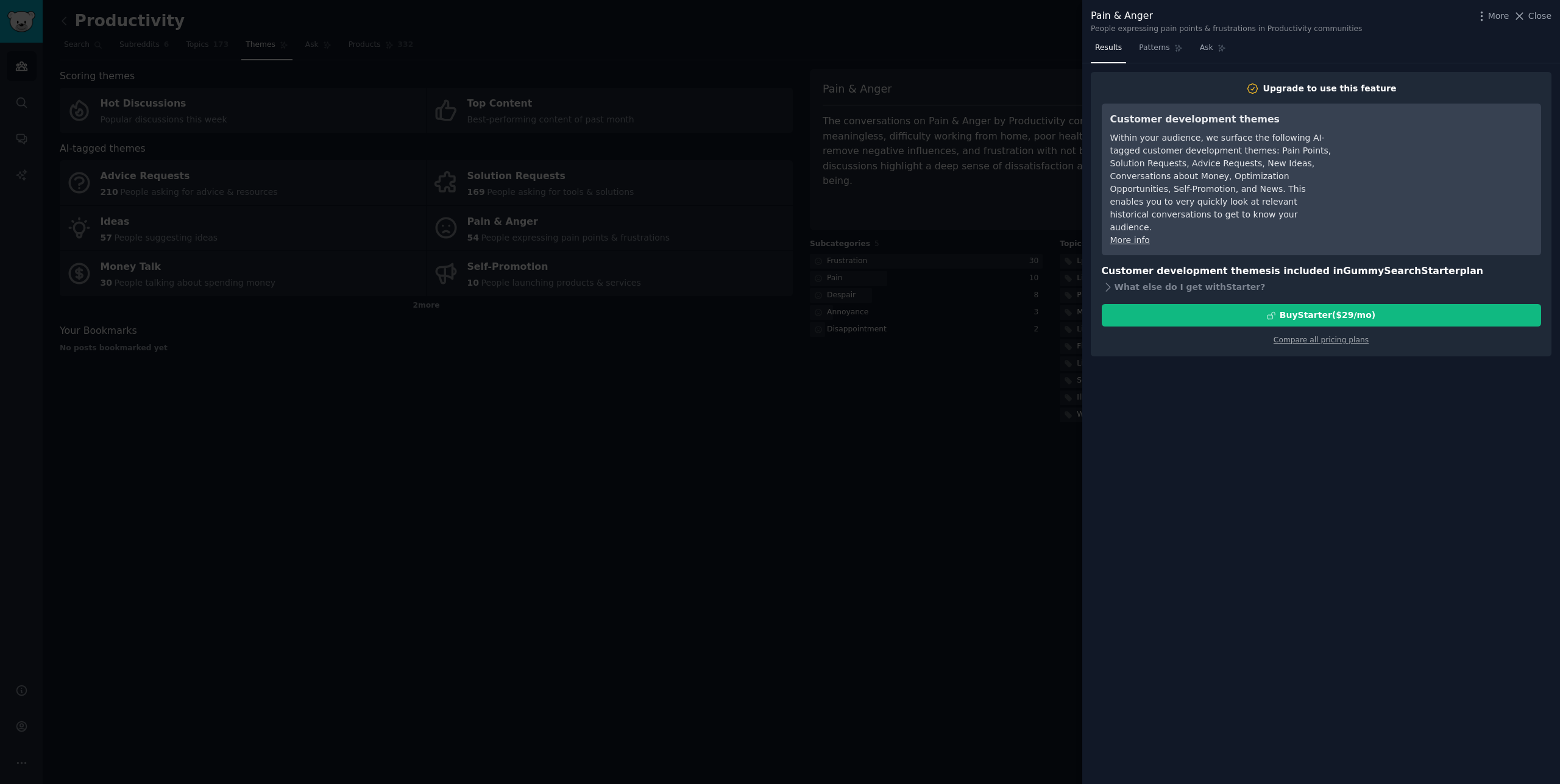
click at [991, 451] on div at bounding box center [780, 392] width 1560 height 784
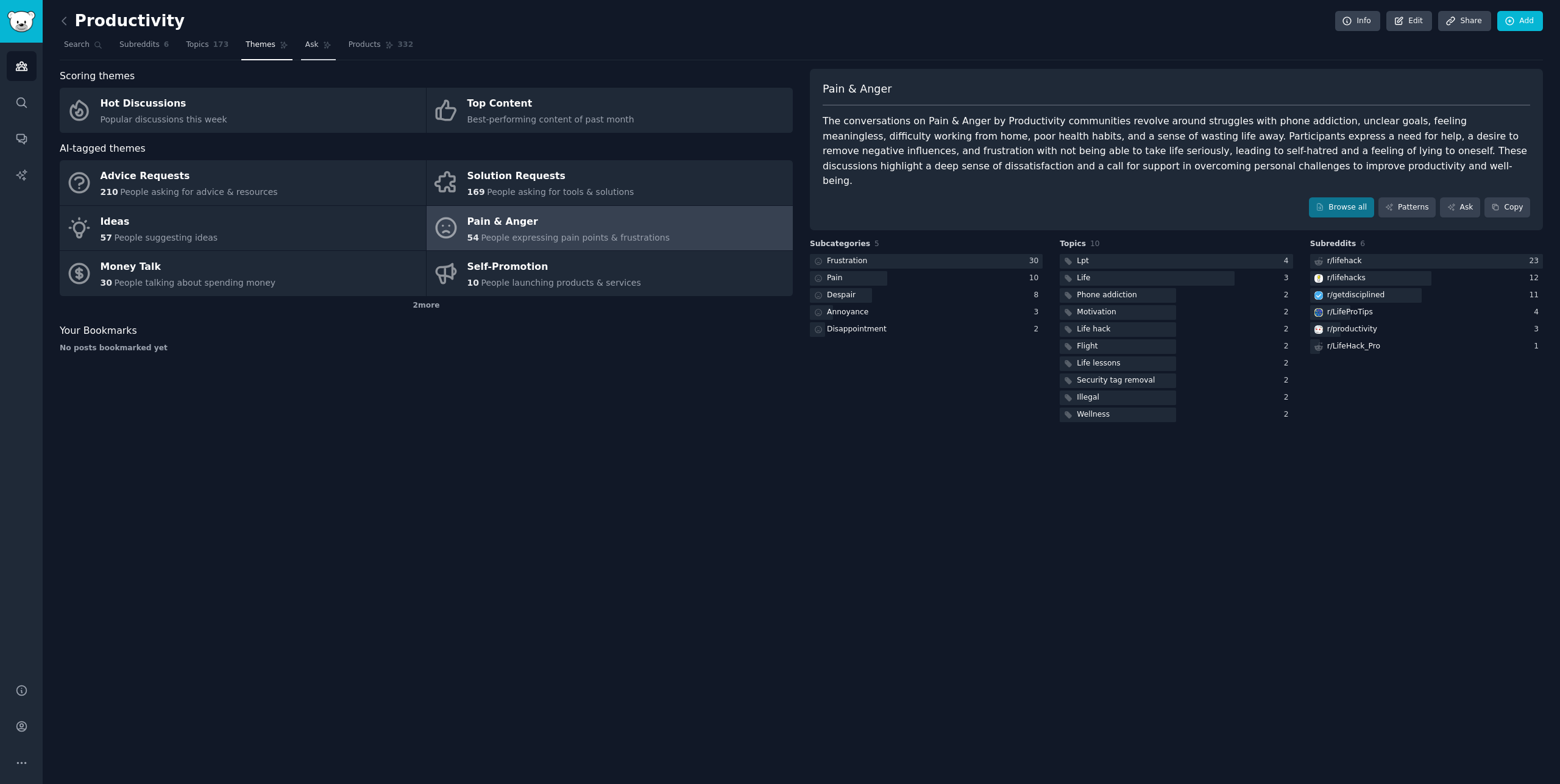
click at [301, 49] on link "Ask" at bounding box center [318, 48] width 35 height 25
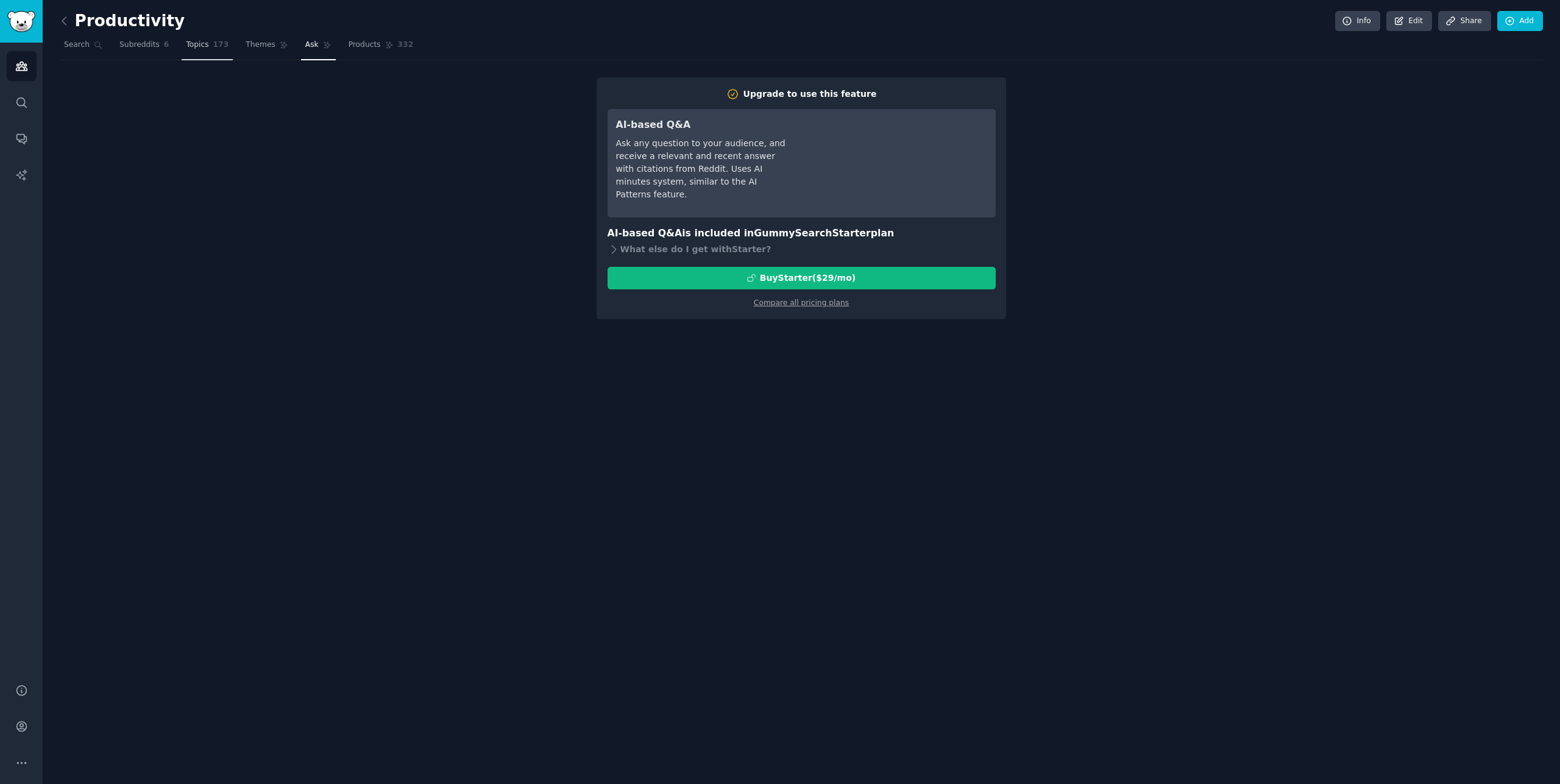
click at [196, 53] on link "Topics 173" at bounding box center [207, 48] width 51 height 25
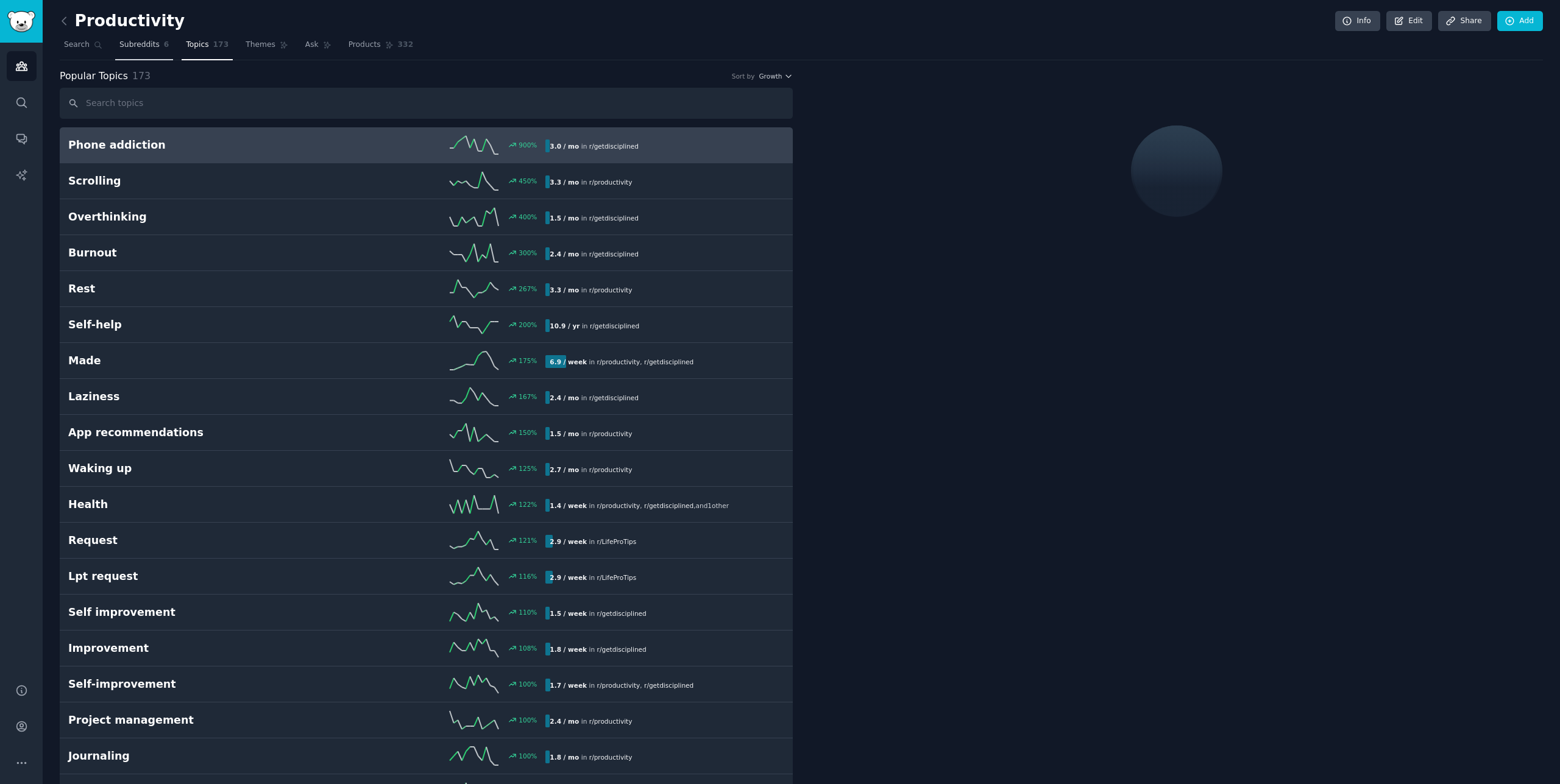
click at [141, 39] on span "Subreddits" at bounding box center [140, 45] width 40 height 11
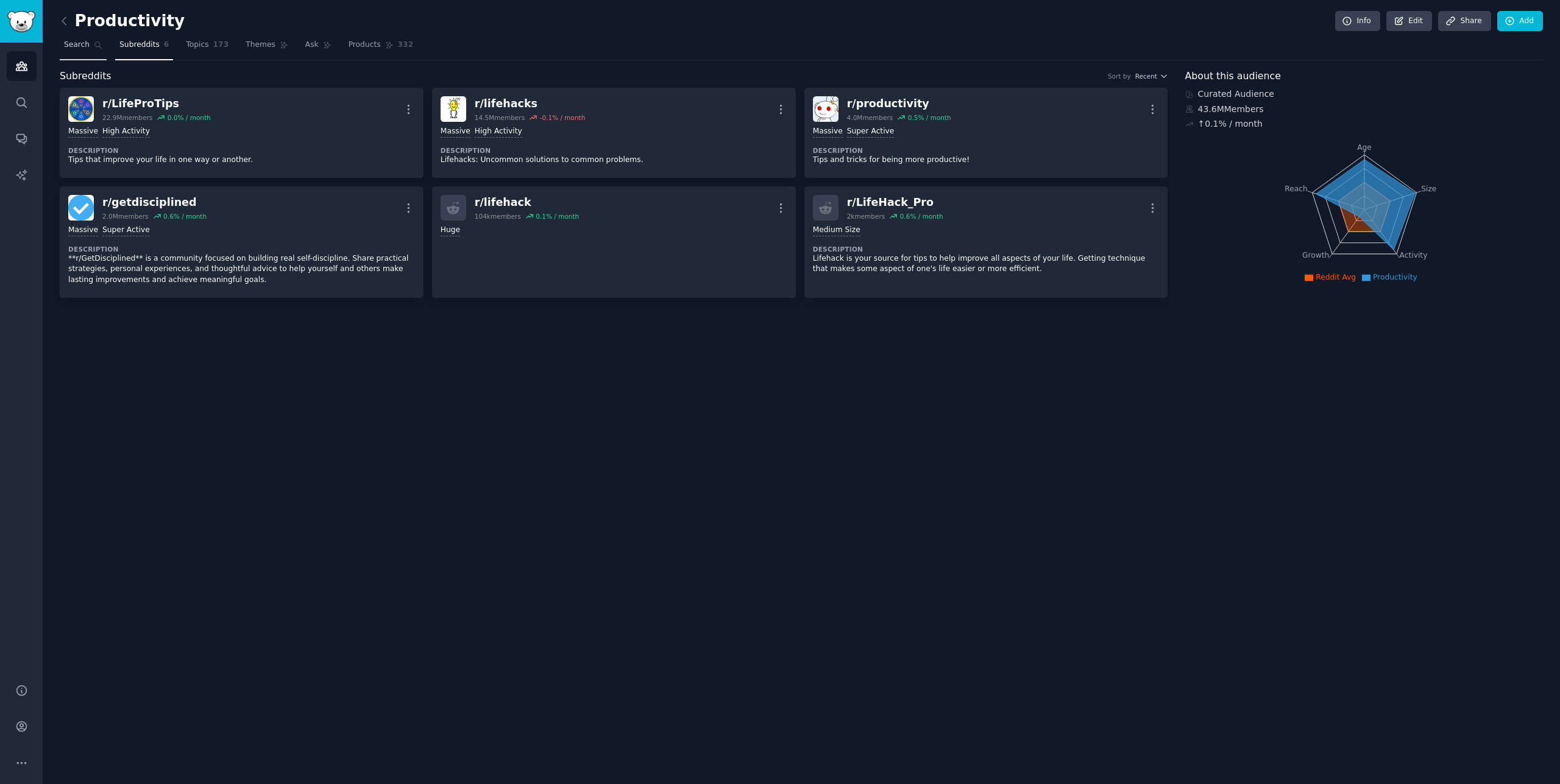
click at [89, 45] on link "Search" at bounding box center [82, 48] width 47 height 25
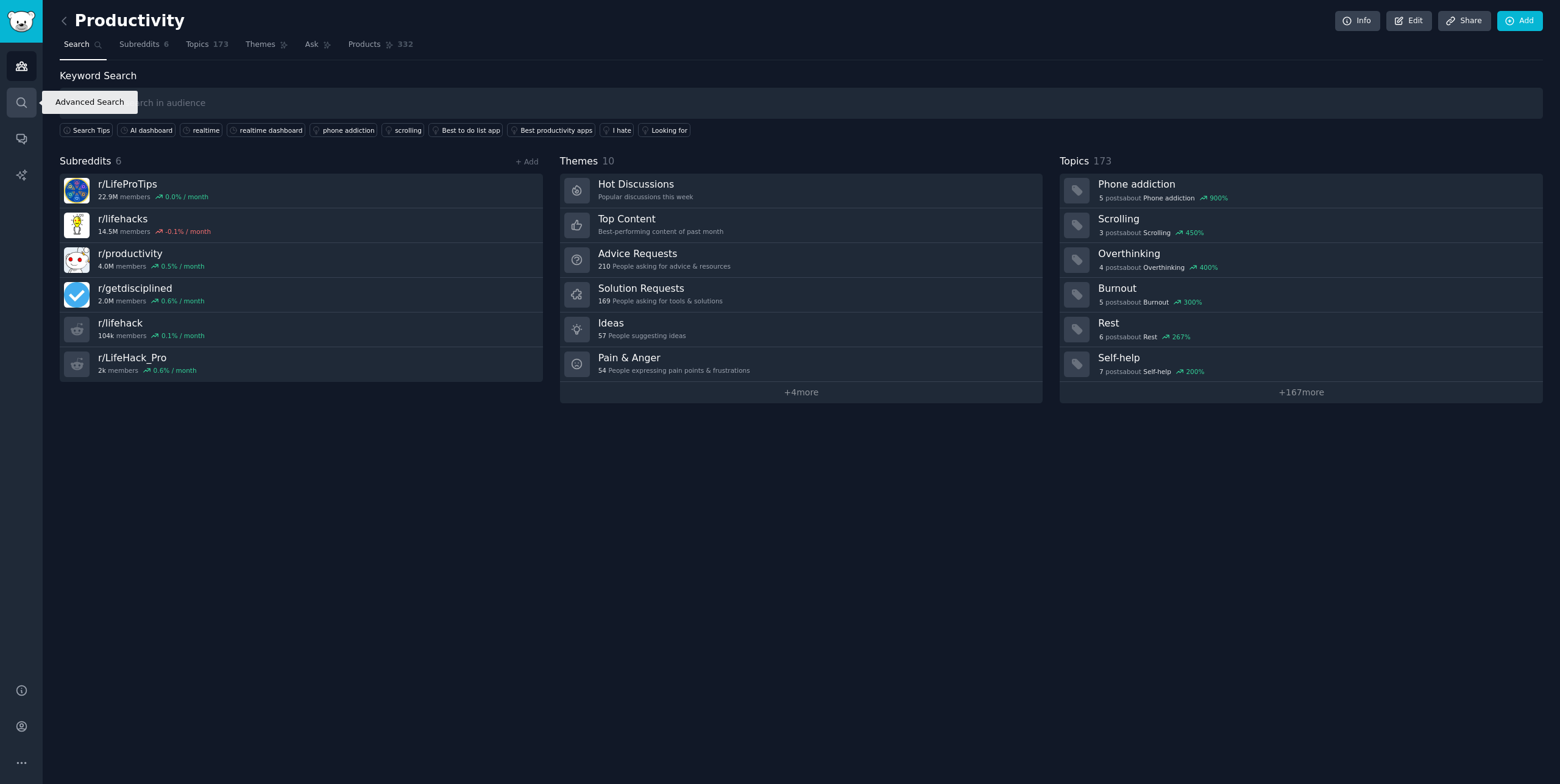
click at [28, 112] on link "Search" at bounding box center [22, 102] width 30 height 30
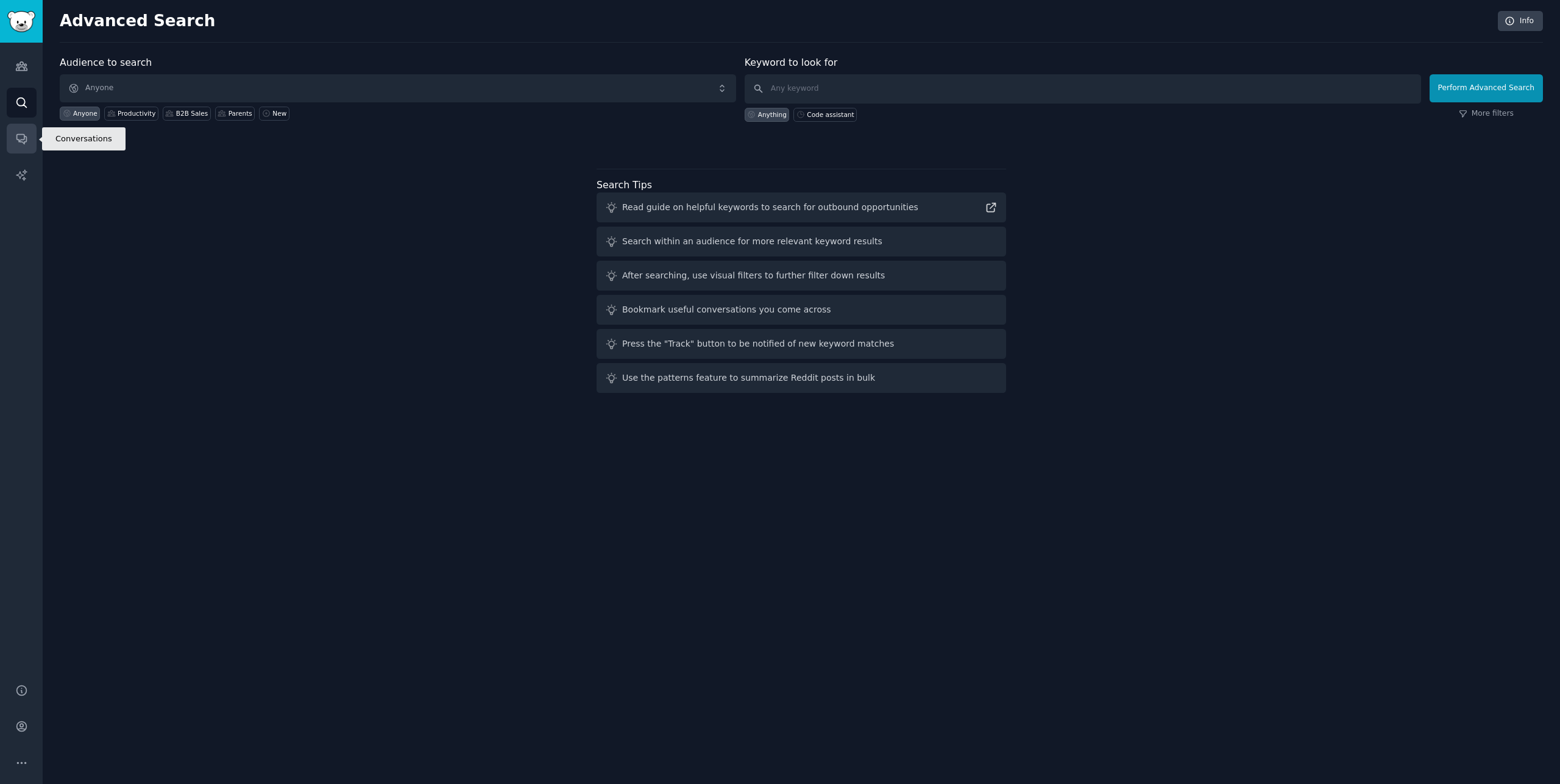
click at [28, 138] on link "Conversations" at bounding box center [22, 139] width 30 height 30
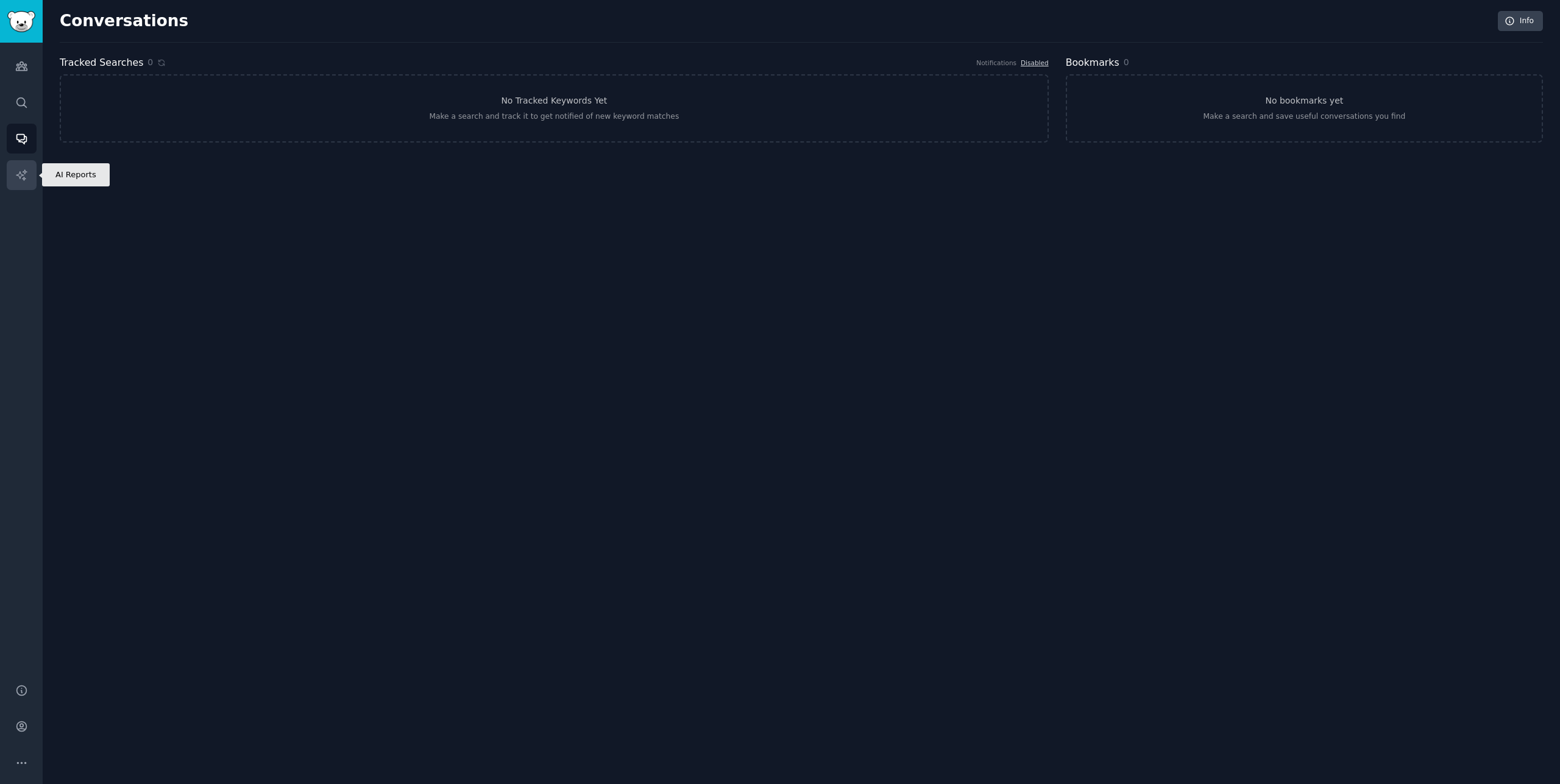
click at [19, 189] on link "AI Reports" at bounding box center [22, 175] width 30 height 30
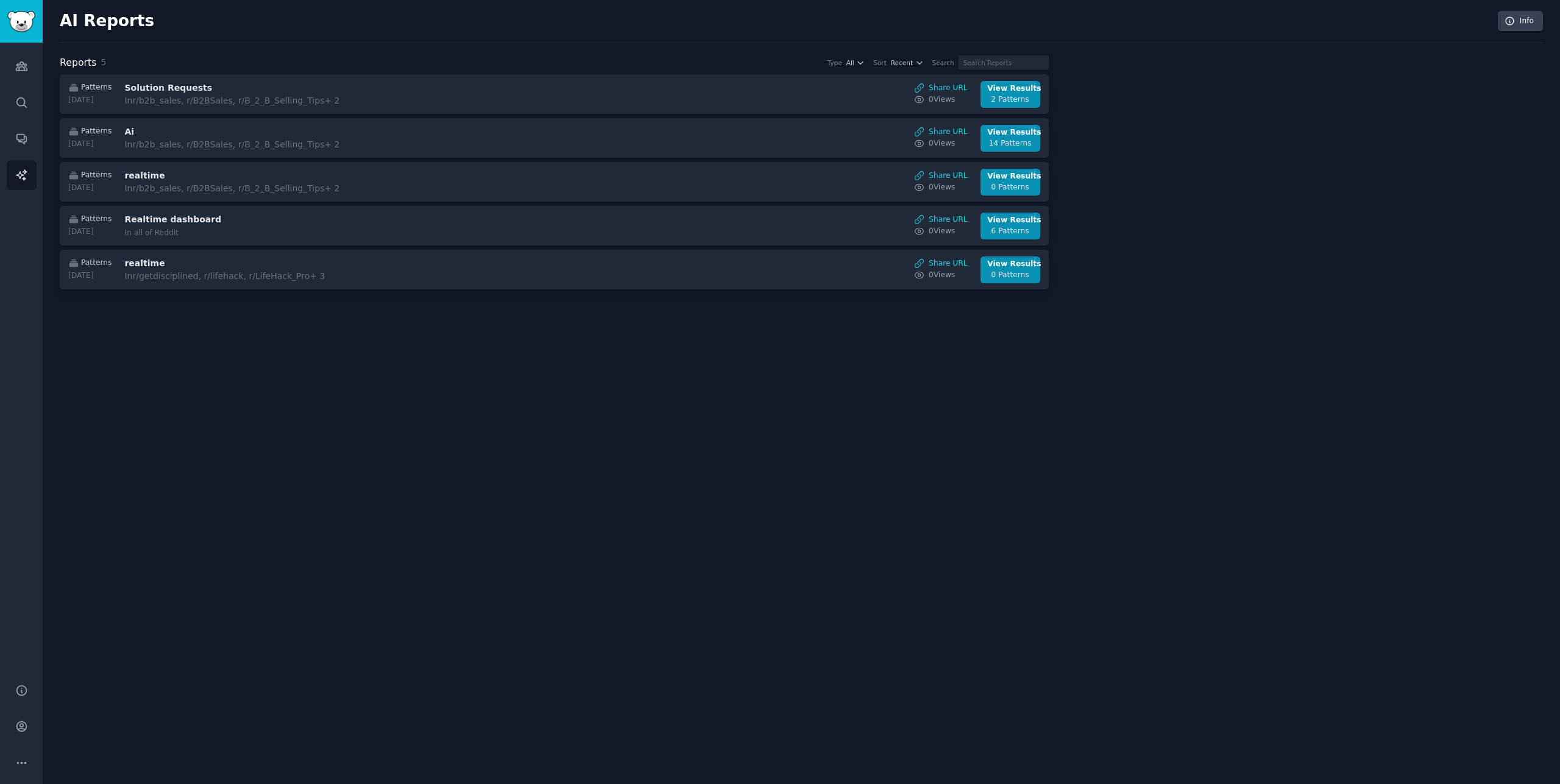
click at [517, 444] on div "AI Reports Info Reports 5 Type All Sort Recent Search Patterns [DATE] Solution …" at bounding box center [801, 392] width 1517 height 784
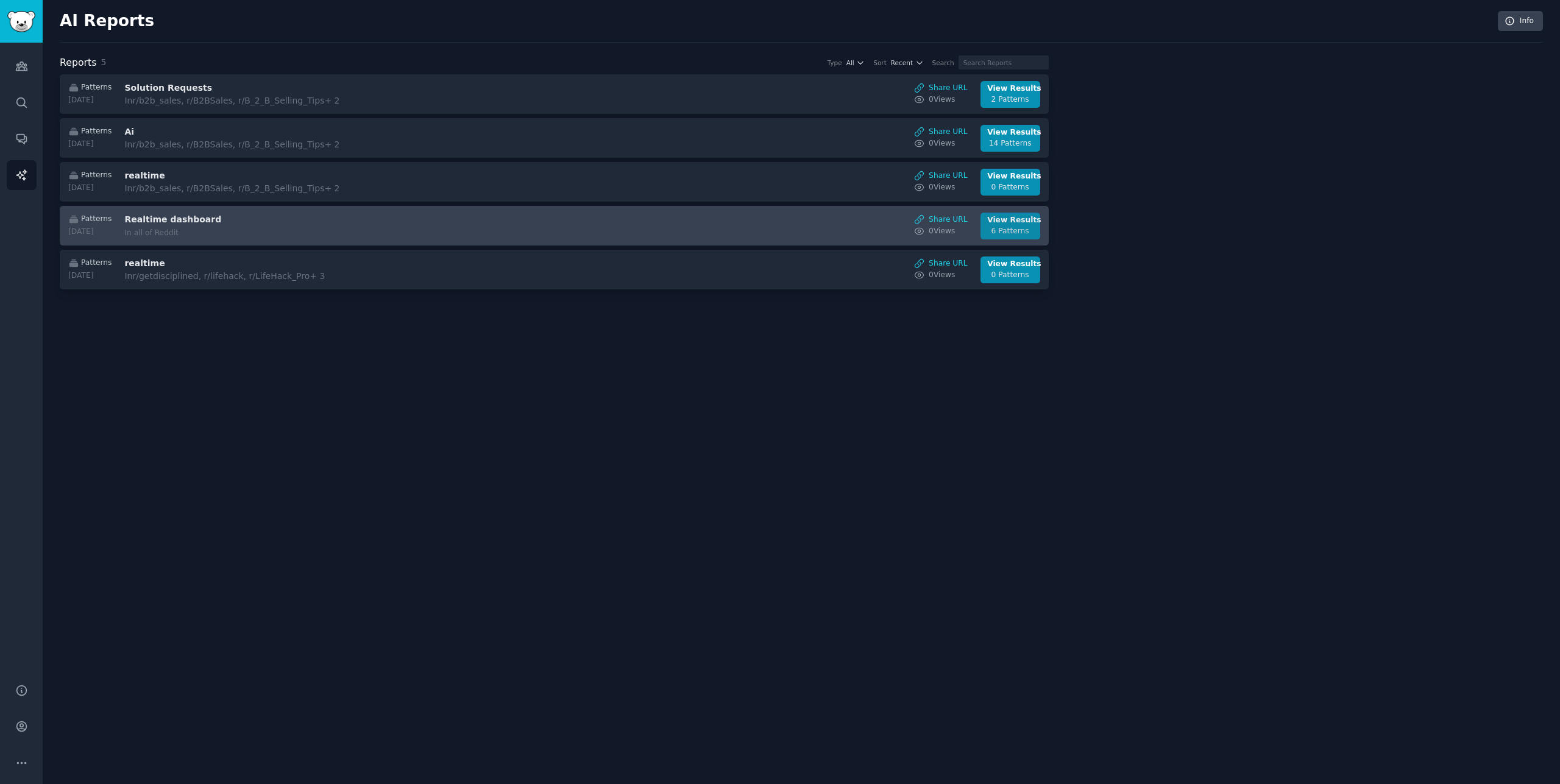
click at [1001, 233] on div "6 Patterns" at bounding box center [1010, 231] width 46 height 11
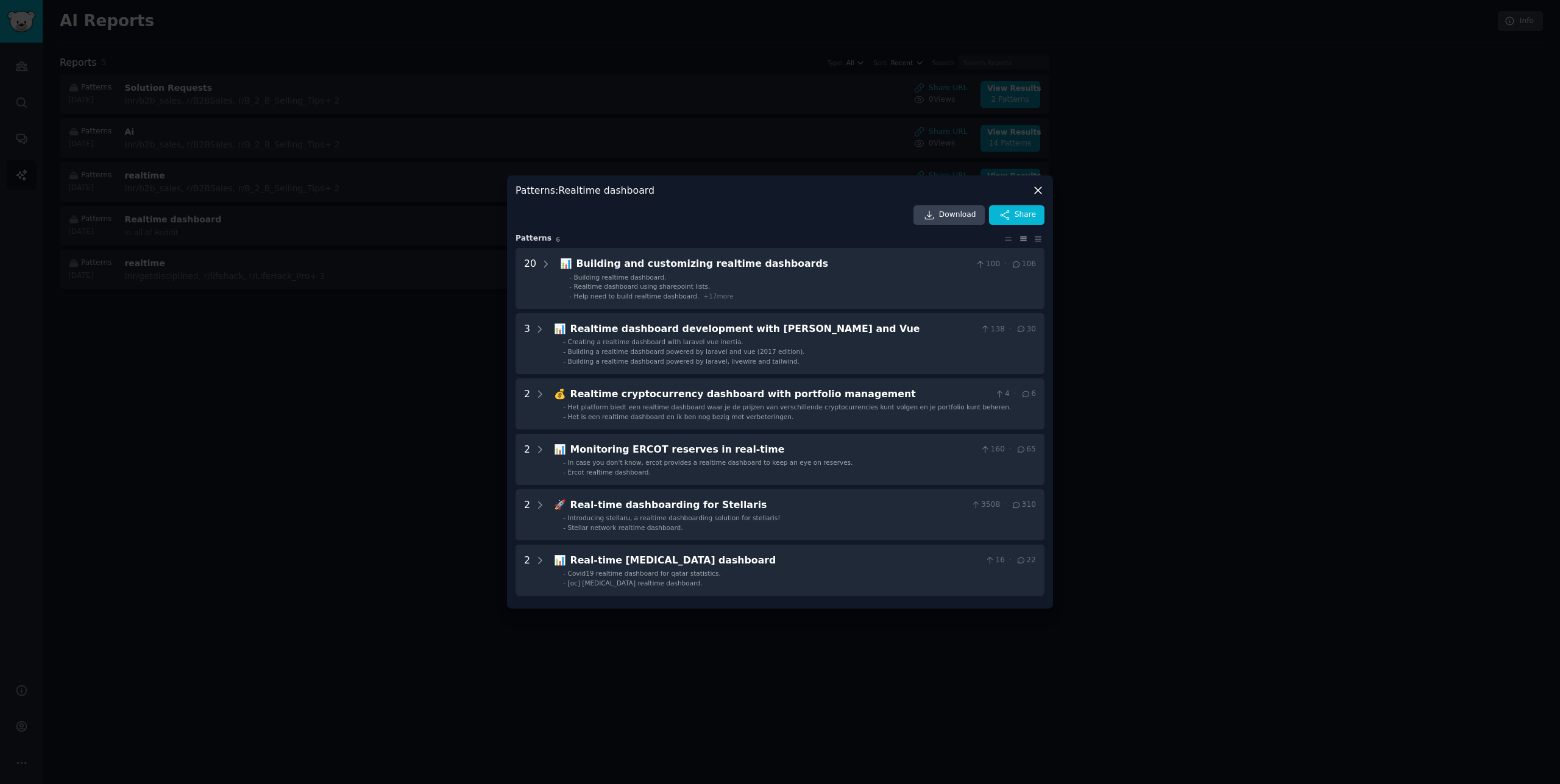
click at [1119, 220] on div at bounding box center [780, 392] width 1560 height 784
